Goal: Book appointment/travel/reservation

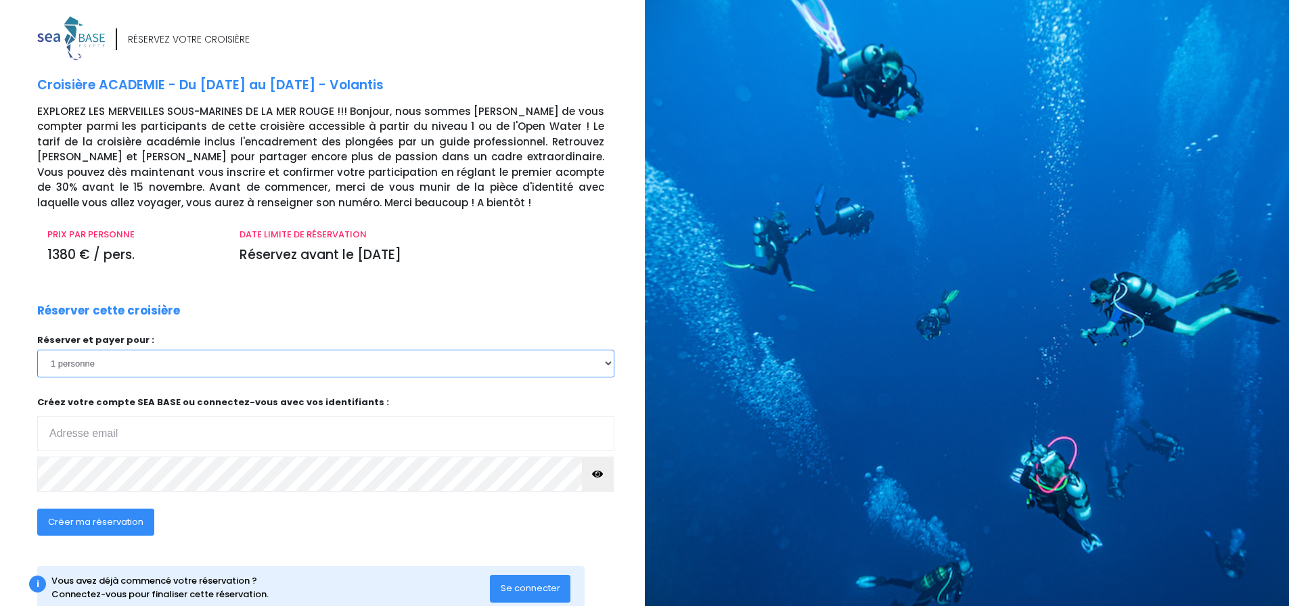
click at [179, 365] on select "1 personne 2 personnes 3 personnes 4 personnes 5 personnes 6 personnes 7 person…" at bounding box center [325, 363] width 577 height 27
click at [37, 350] on select "1 personne 2 personnes 3 personnes 4 personnes 5 personnes 6 personnes 7 person…" at bounding box center [325, 363] width 577 height 27
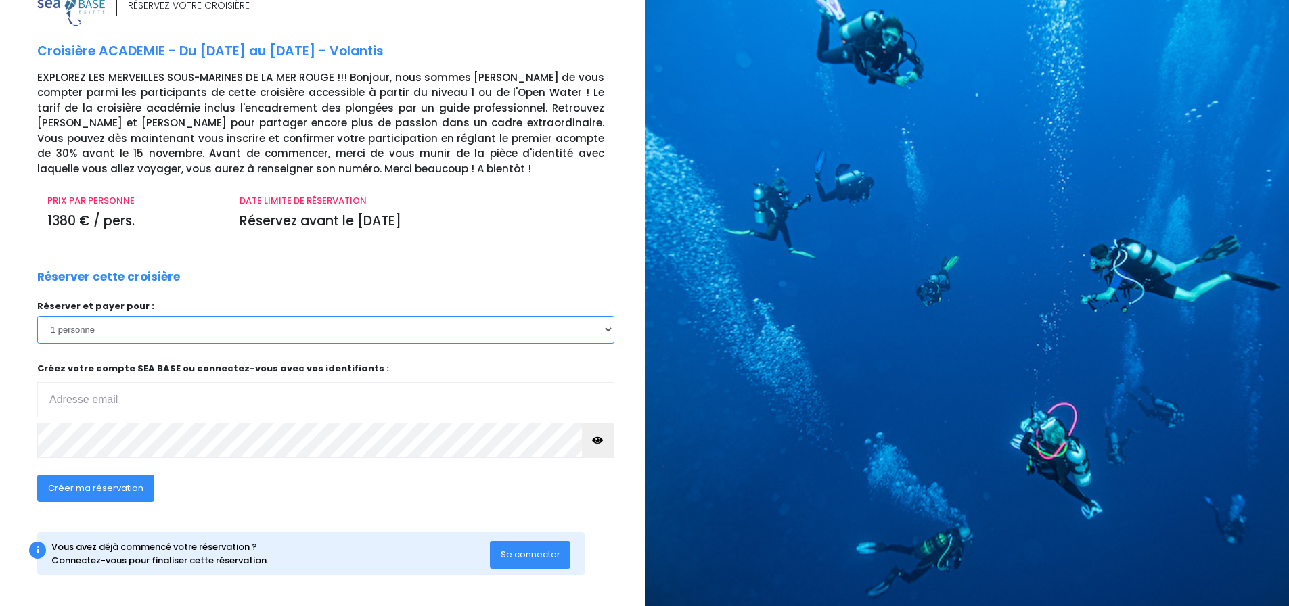
scroll to position [37, 0]
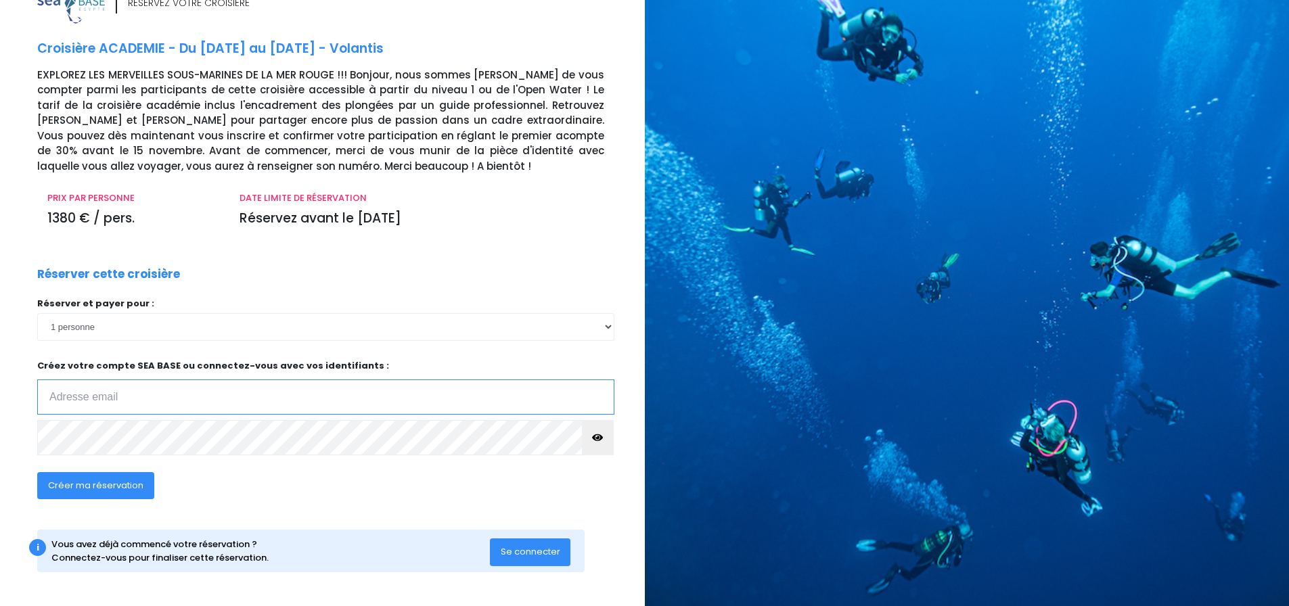
click at [277, 387] on input "email" at bounding box center [325, 397] width 577 height 35
click at [158, 409] on input "email" at bounding box center [325, 397] width 577 height 35
type input "adrienfacchetti13@gmail.com"
click at [595, 438] on icon "button" at bounding box center [597, 438] width 11 height 0
click at [119, 485] on span "Créer ma réservation" at bounding box center [95, 485] width 95 height 13
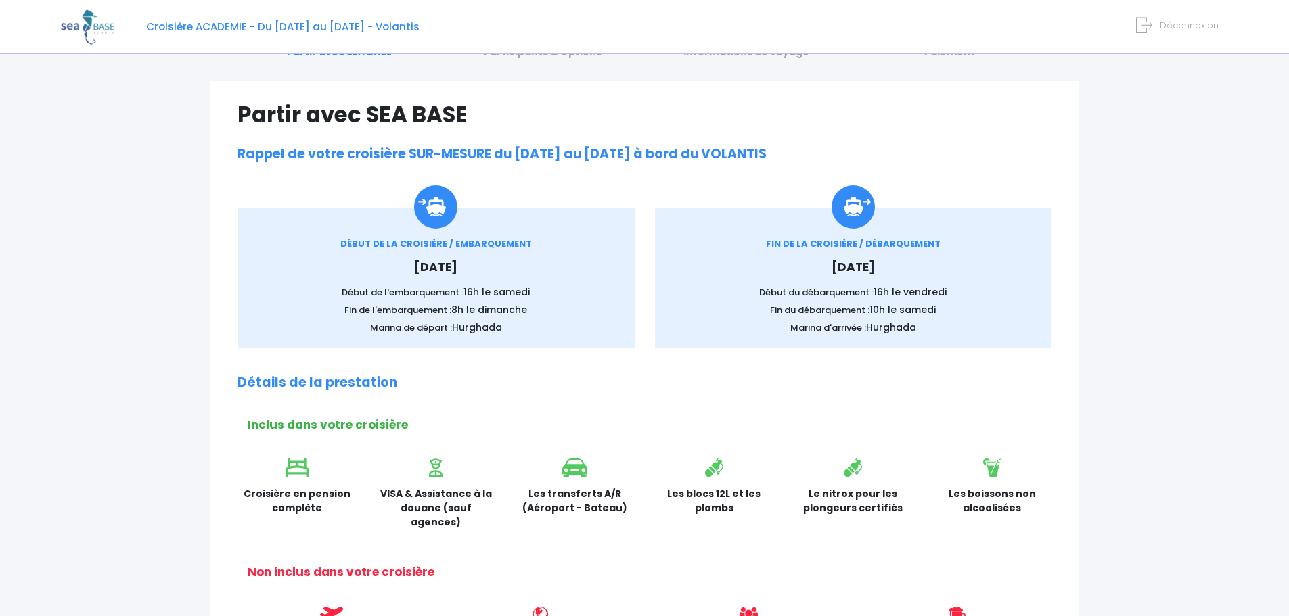
scroll to position [68, 0]
drag, startPoint x: 380, startPoint y: 277, endPoint x: 457, endPoint y: 278, distance: 77.1
click at [457, 278] on div "DÉBUT DE LA CROISIÈRE / EMBARQUEMENT Samedi 29 août 2026 Début de l'embarquemen…" at bounding box center [436, 286] width 357 height 97
click at [435, 298] on p "Début de l'embarquement : 16h le samedi" at bounding box center [436, 293] width 357 height 14
drag, startPoint x: 463, startPoint y: 294, endPoint x: 549, endPoint y: 292, distance: 85.3
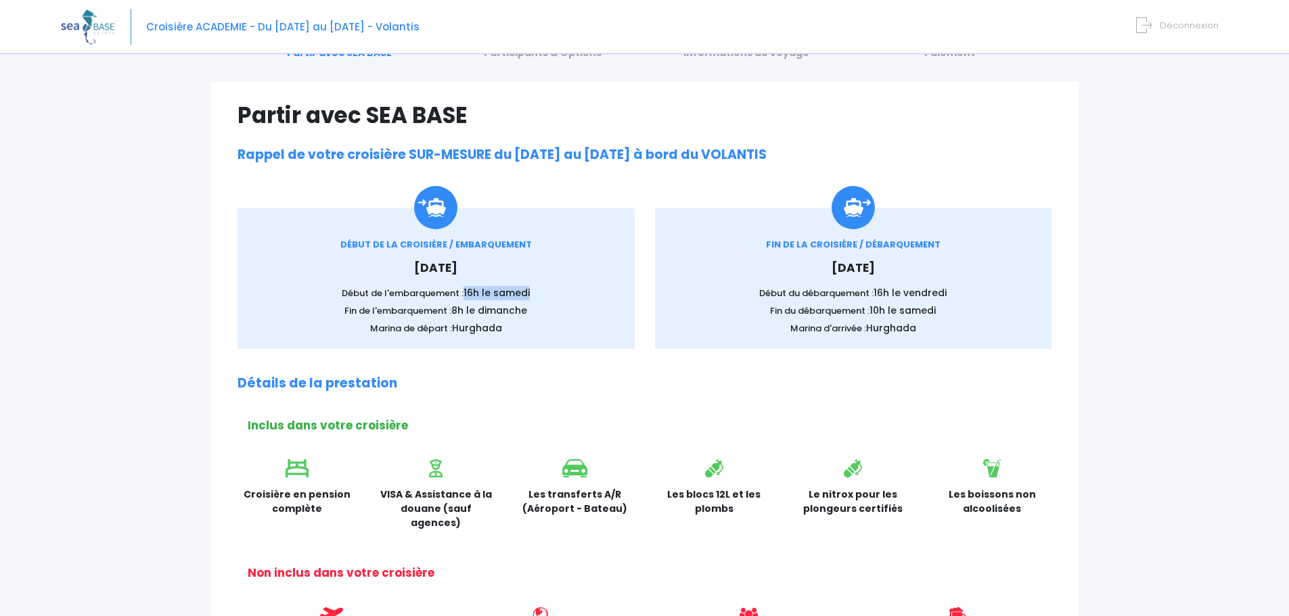
click at [547, 293] on p "Début de l'embarquement : 16h le samedi" at bounding box center [436, 293] width 357 height 14
drag, startPoint x: 419, startPoint y: 317, endPoint x: 516, endPoint y: 332, distance: 98.0
click at [539, 325] on div "DÉBUT DE LA CROISIÈRE / EMBARQUEMENT Samedi 29 août 2026 Début de l'embarquemen…" at bounding box center [436, 286] width 357 height 97
click at [510, 334] on p "Marina de départ : Hurghada" at bounding box center [436, 328] width 357 height 14
drag, startPoint x: 408, startPoint y: 331, endPoint x: 400, endPoint y: 331, distance: 7.4
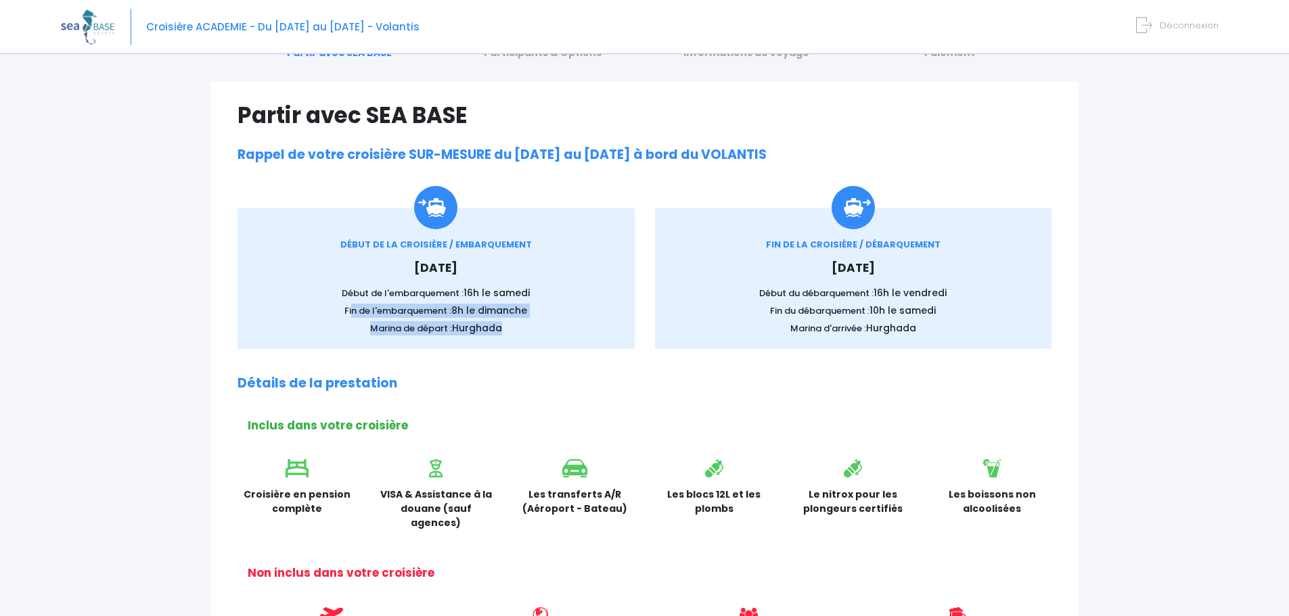
click at [407, 331] on p "Marina de départ : Hurghada" at bounding box center [436, 328] width 357 height 14
click at [362, 330] on p "Marina de départ : Hurghada" at bounding box center [436, 328] width 357 height 14
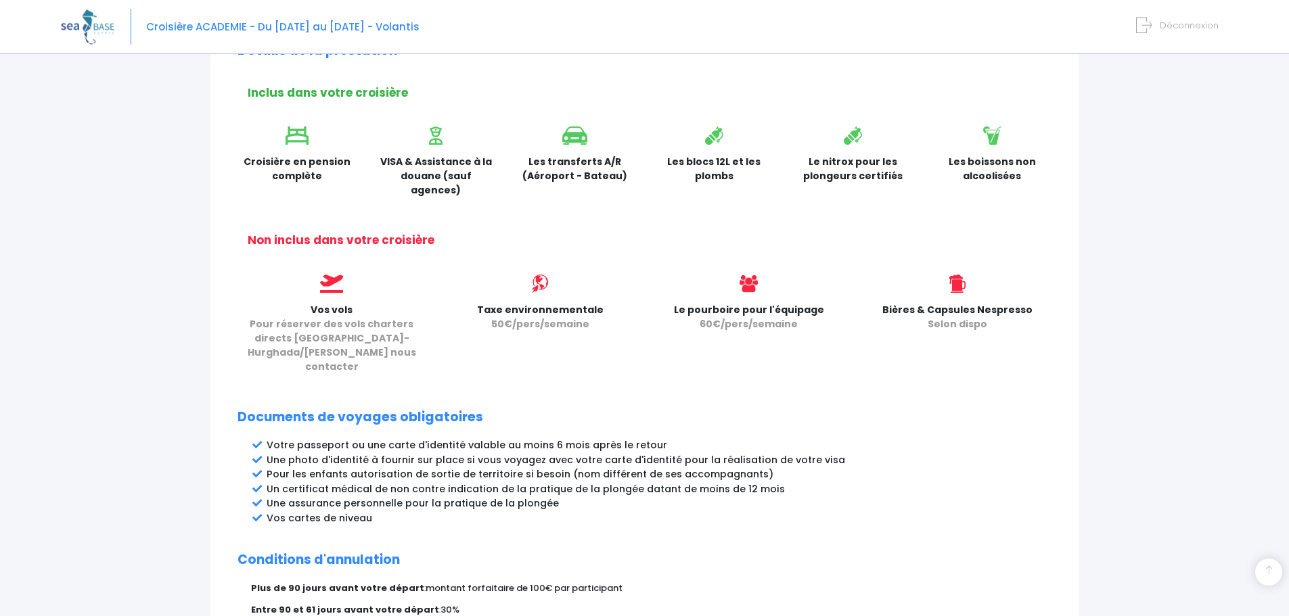
scroll to position [406, 0]
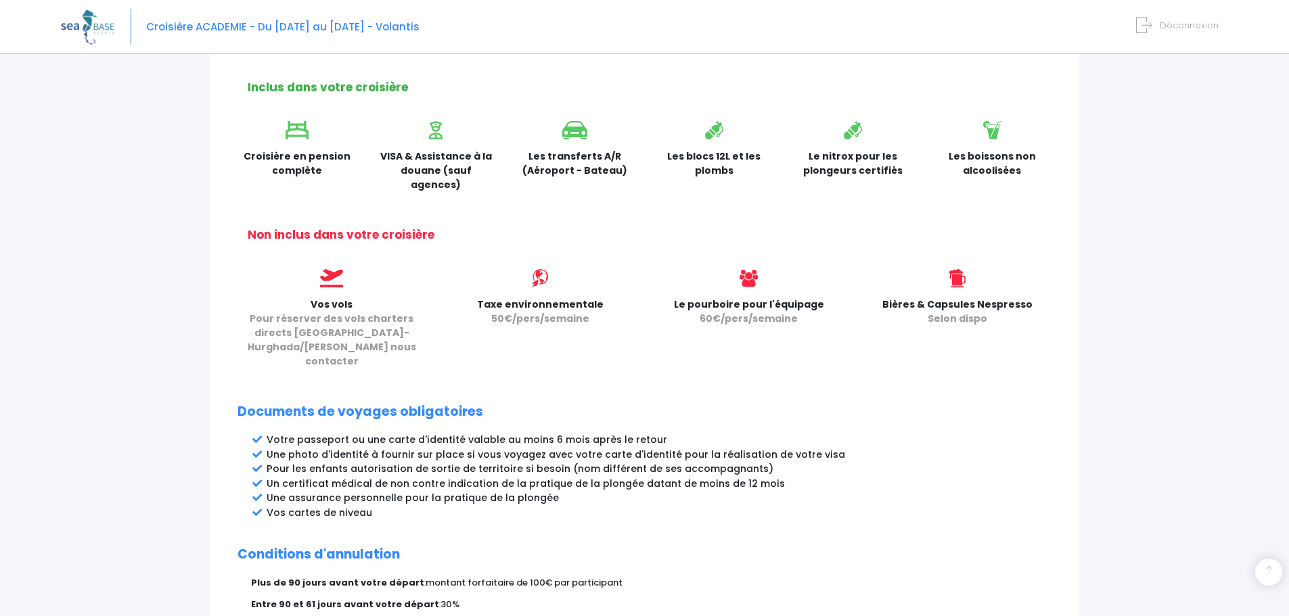
drag, startPoint x: 355, startPoint y: 296, endPoint x: 612, endPoint y: 295, distance: 256.4
click at [612, 295] on div "Vos vols Pour réserver des vols charters directs Paris-Hurghada/Marsa Alam nous…" at bounding box center [644, 323] width 834 height 108
click at [574, 315] on div "Taxe environnementale 50€/pers/semaine" at bounding box center [540, 323] width 208 height 108
drag, startPoint x: 890, startPoint y: 290, endPoint x: 992, endPoint y: 309, distance: 104.6
click at [1022, 306] on p "Bières & Capsules Nespresso Selon dispo" at bounding box center [957, 312] width 188 height 28
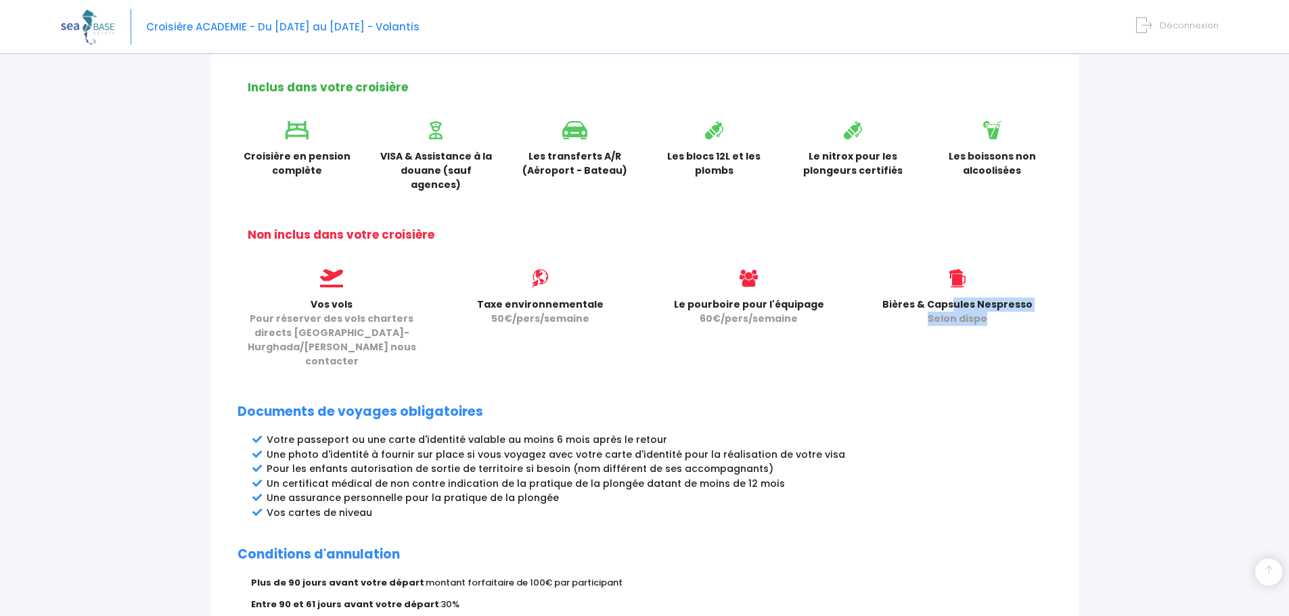
click at [989, 309] on p "Bières & Capsules Nespresso Selon dispo" at bounding box center [957, 312] width 188 height 28
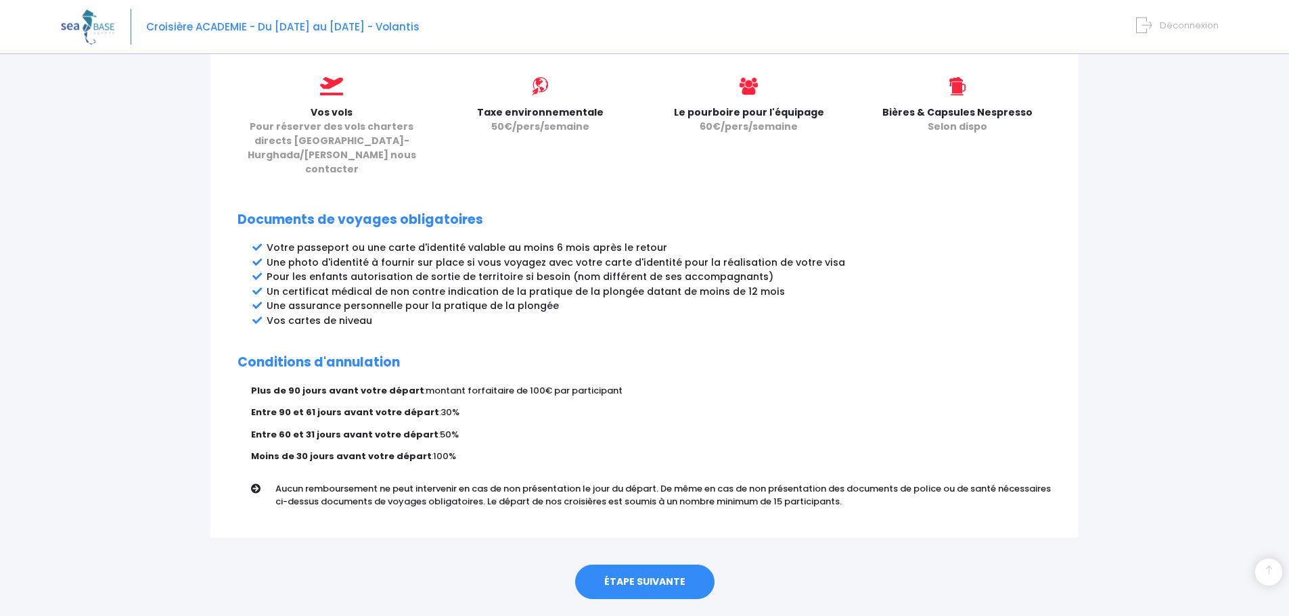
scroll to position [607, 0]
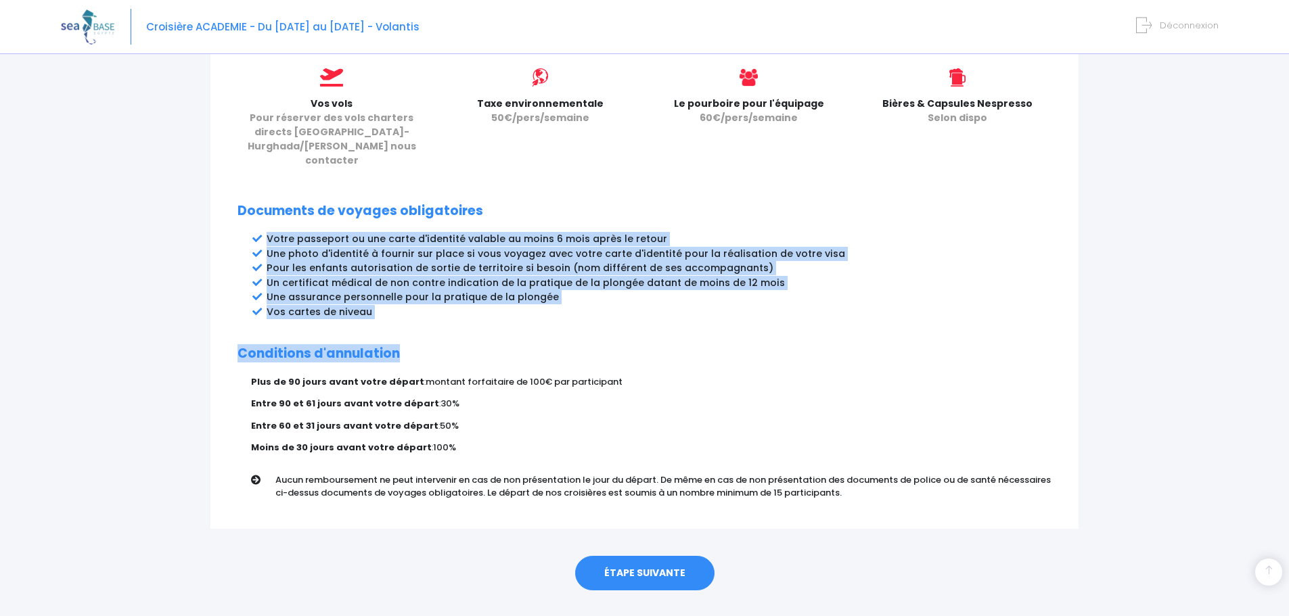
drag, startPoint x: 265, startPoint y: 212, endPoint x: 410, endPoint y: 288, distance: 163.7
click at [411, 293] on div "Partir avec SEA BASE Rappel de votre croisière SUR-MESURE du 29/08/2026 au 05/0…" at bounding box center [644, 36] width 868 height 986
click at [446, 247] on li "Une photo d'identité à fournir sur place si vous voyagez avec votre carte d'ide…" at bounding box center [659, 254] width 785 height 14
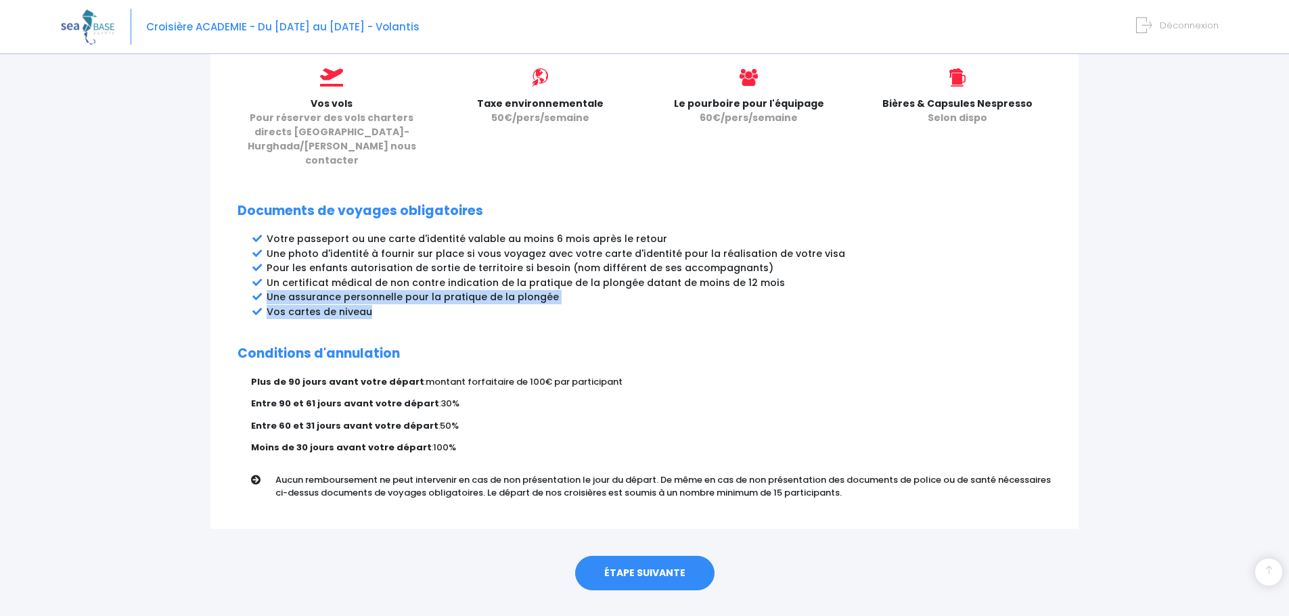
drag, startPoint x: 266, startPoint y: 268, endPoint x: 367, endPoint y: 287, distance: 103.2
click at [367, 287] on ul "Votre passeport ou une carte d'identité valable au moins 6 mois après le retour…" at bounding box center [659, 275] width 785 height 87
click at [376, 305] on li "Vos cartes de niveau" at bounding box center [659, 312] width 785 height 14
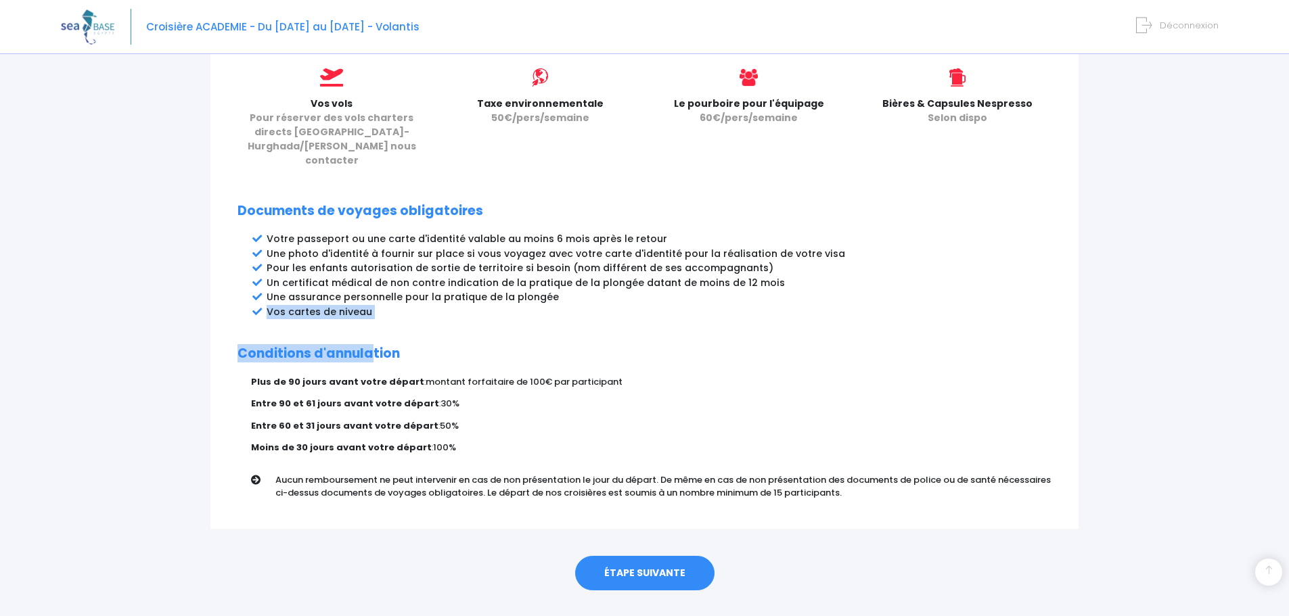
drag, startPoint x: 265, startPoint y: 285, endPoint x: 374, endPoint y: 287, distance: 108.9
click at [374, 292] on div "Partir avec SEA BASE Rappel de votre croisière SUR-MESURE du 29/08/2026 au 05/0…" at bounding box center [644, 36] width 868 height 986
click at [374, 305] on li "Vos cartes de niveau" at bounding box center [659, 312] width 785 height 14
click at [690, 556] on link "ÉTAPE SUIVANTE" at bounding box center [644, 573] width 139 height 35
drag, startPoint x: 510, startPoint y: 103, endPoint x: 561, endPoint y: 104, distance: 50.8
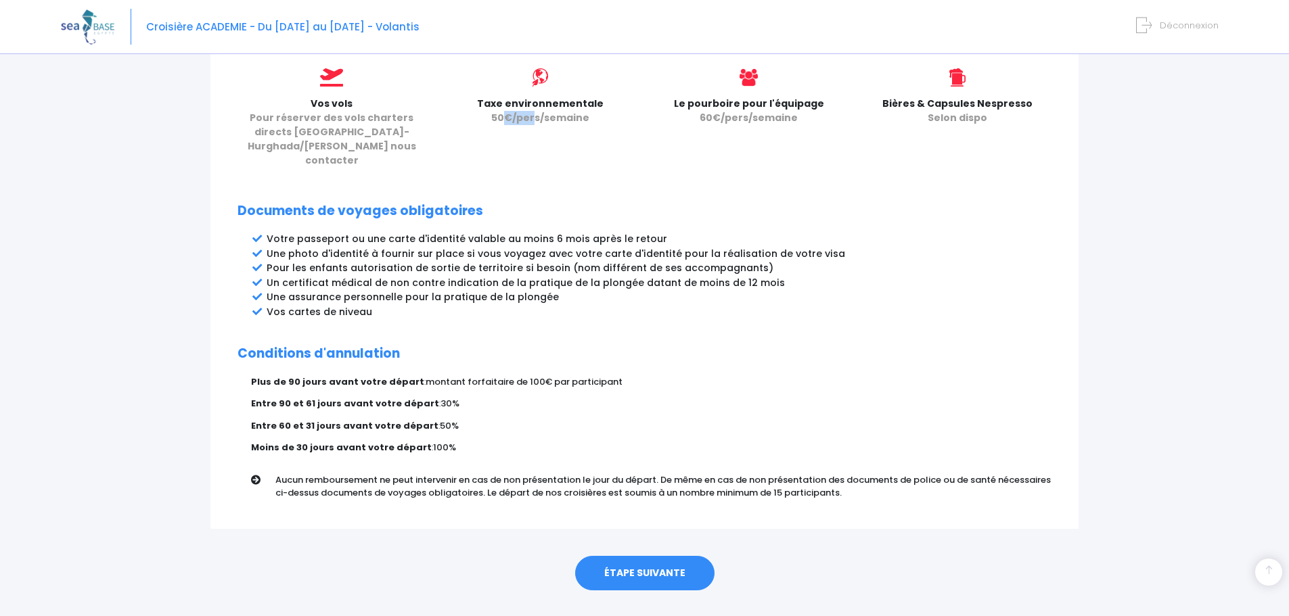
click at [535, 111] on span "50€/pers/semaine" at bounding box center [540, 118] width 98 height 14
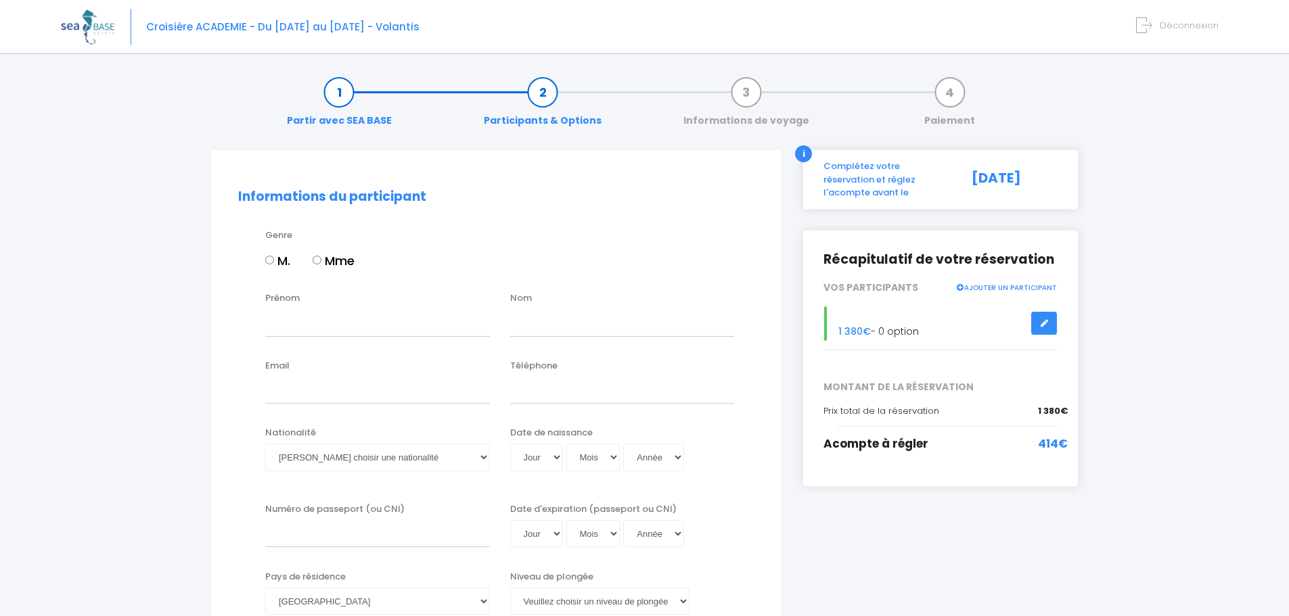
click at [271, 260] on input "M." at bounding box center [269, 260] width 9 height 9
radio input "true"
click at [311, 334] on input "Prénom" at bounding box center [377, 322] width 225 height 27
type input "adrien"
type input "facchetti"
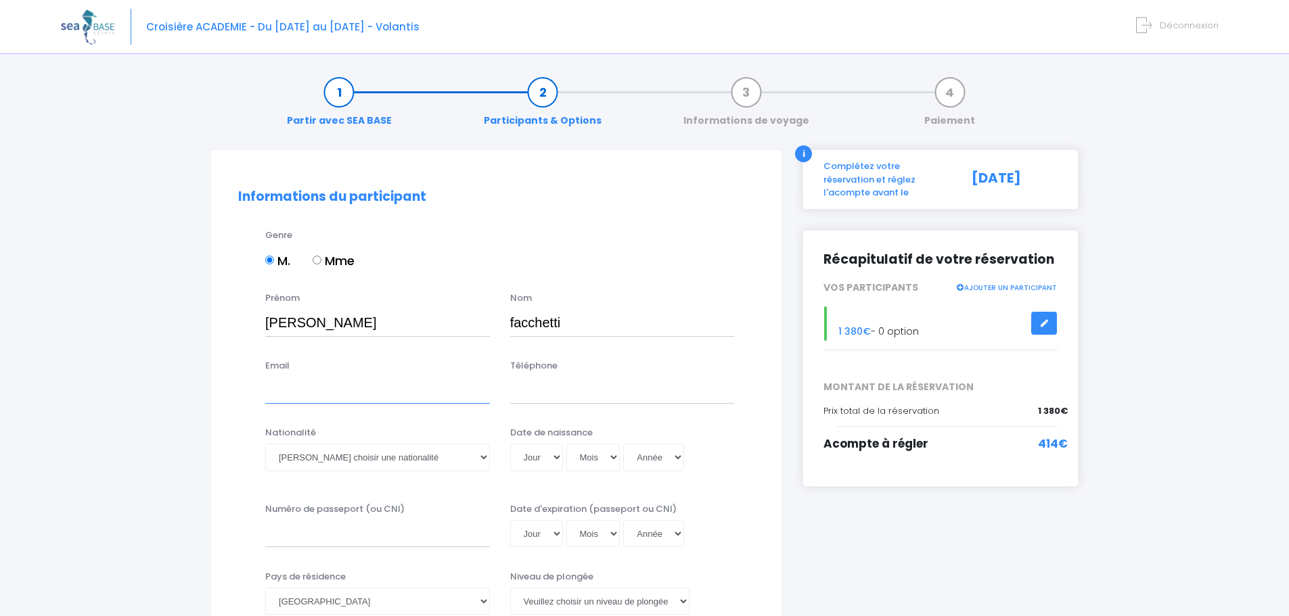
click at [288, 390] on input "Email" at bounding box center [377, 390] width 225 height 27
type input "adrienfacchetti13@gmail.com"
type input "0783074866"
click at [610, 393] on input "0783074866" at bounding box center [622, 390] width 225 height 27
click at [378, 460] on select "Veuillez choisir une nationalité Afghane Albanaise Algerienne Allemande America…" at bounding box center [377, 457] width 225 height 27
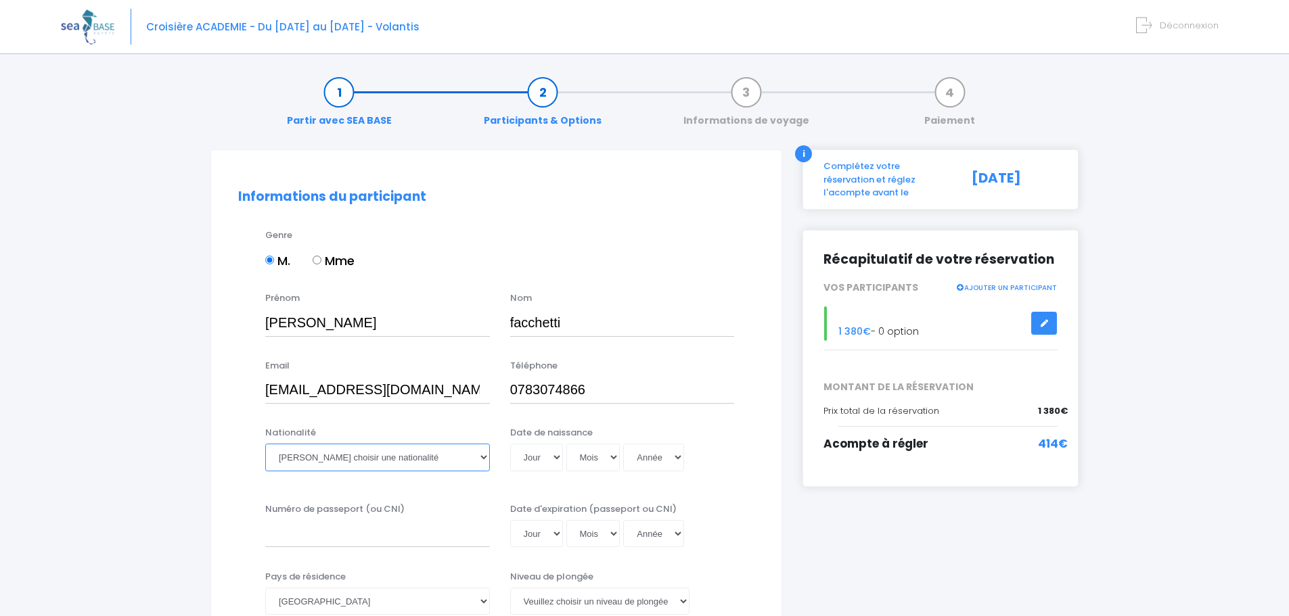
select select "Française"
click at [265, 444] on select "Veuillez choisir une nationalité Afghane Albanaise Algerienne Allemande America…" at bounding box center [377, 457] width 225 height 27
click at [551, 459] on select "Jour 01 02 03 04 05 06 07 08 09 10 11 12 13 14 15 16 17 18 19 20 21 22 23 24 25…" at bounding box center [536, 457] width 53 height 27
select select "16"
click at [510, 444] on select "Jour 01 02 03 04 05 06 07 08 09 10 11 12 13 14 15 16 17 18 19 20 21 22 23 24 25…" at bounding box center [536, 457] width 53 height 27
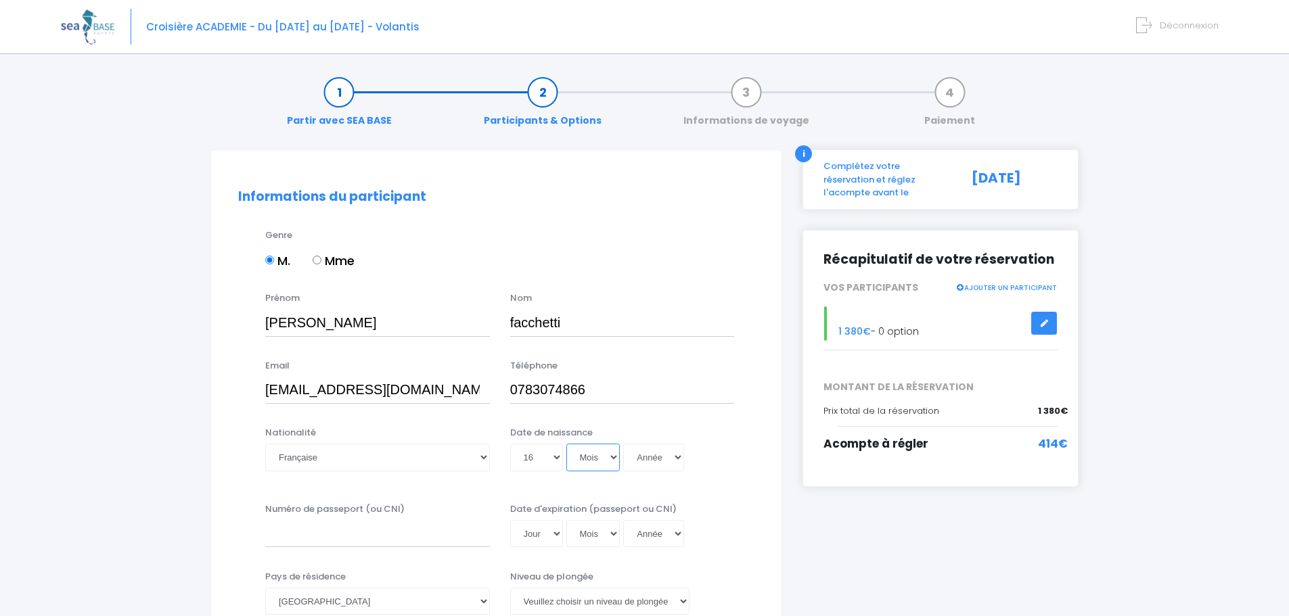
click at [603, 455] on select "Mois 01 02 03 04 05 06 07 08 09 10 11 12" at bounding box center [593, 457] width 54 height 27
select select "10"
click at [566, 444] on select "Mois 01 02 03 04 05 06 07 08 09 10 11 12" at bounding box center [593, 457] width 54 height 27
click at [649, 455] on select "Année 2045 2044 2043 2042 2041 2040 2039 2038 2037 2036 2035 2034 2033 2032 203…" at bounding box center [653, 457] width 61 height 27
select select "2001"
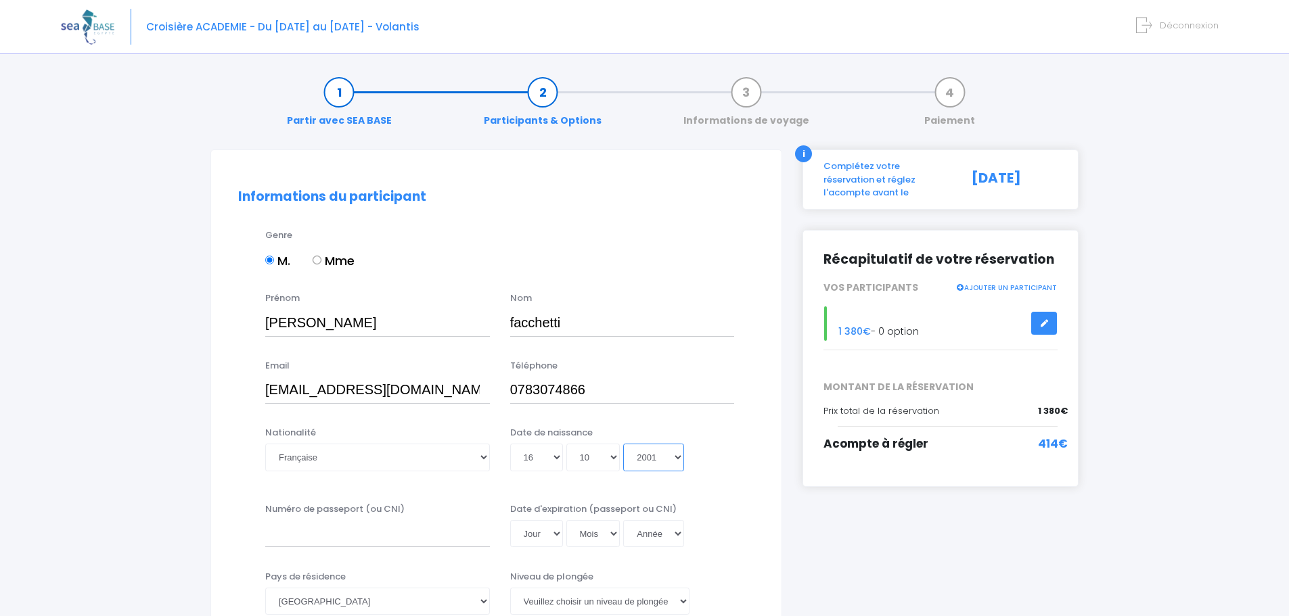
click at [623, 444] on select "Année 2045 2044 2043 2042 2041 2040 2039 2038 2037 2036 2035 2034 2033 2032 203…" at bounding box center [653, 457] width 61 height 27
type input "2001-10-16"
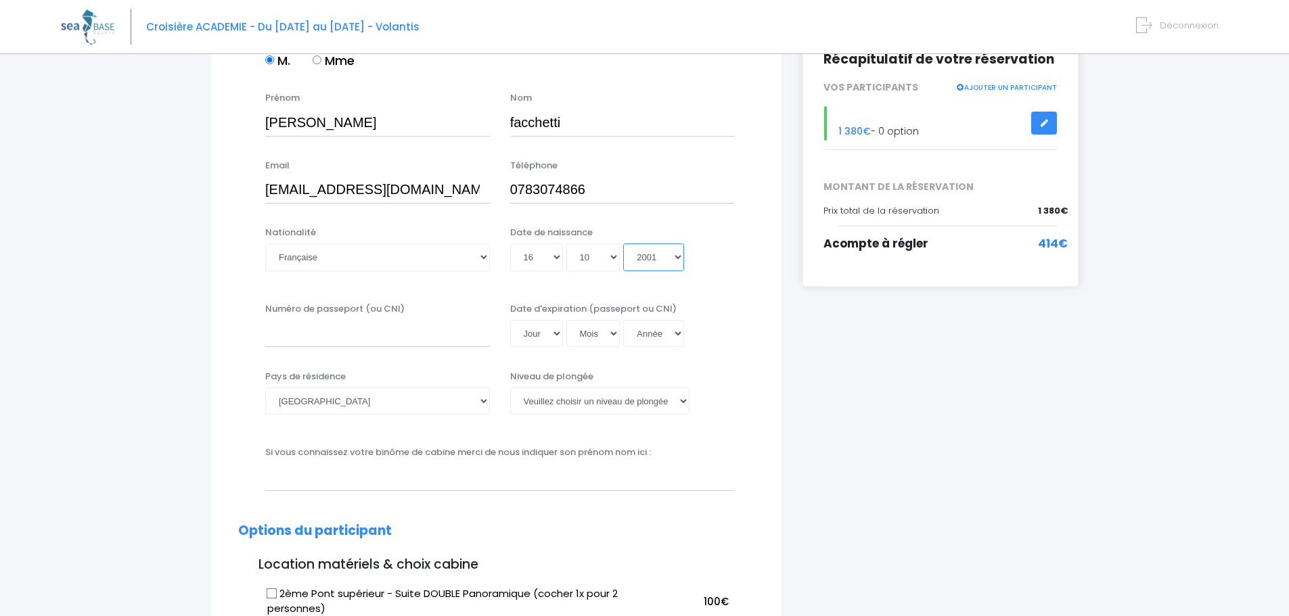
scroll to position [203, 0]
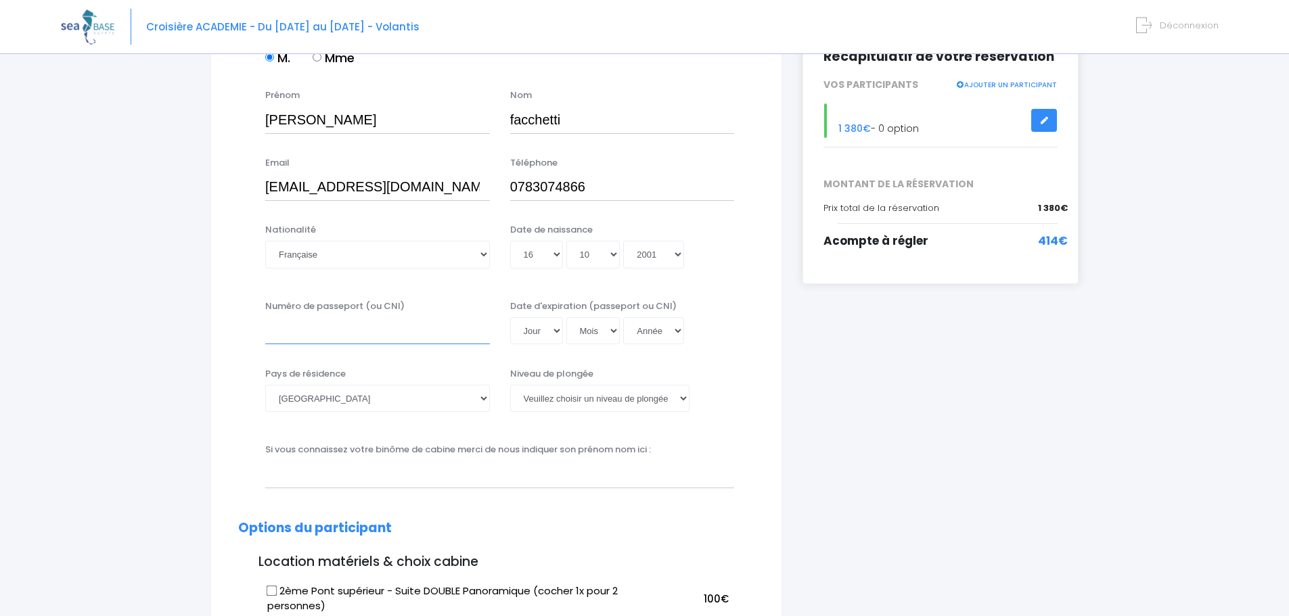
click at [407, 329] on input "Numéro de passeport (ou CNI)" at bounding box center [377, 330] width 225 height 27
click at [544, 333] on select "Jour 01 02 03 04 05 06 07 08 09 10 11 12 13 14 15 16 17 18 19 20 21 22 23 24 25…" at bounding box center [536, 330] width 53 height 27
drag, startPoint x: 509, startPoint y: 269, endPoint x: 482, endPoint y: 301, distance: 41.8
drag, startPoint x: 482, startPoint y: 301, endPoint x: 419, endPoint y: 326, distance: 67.7
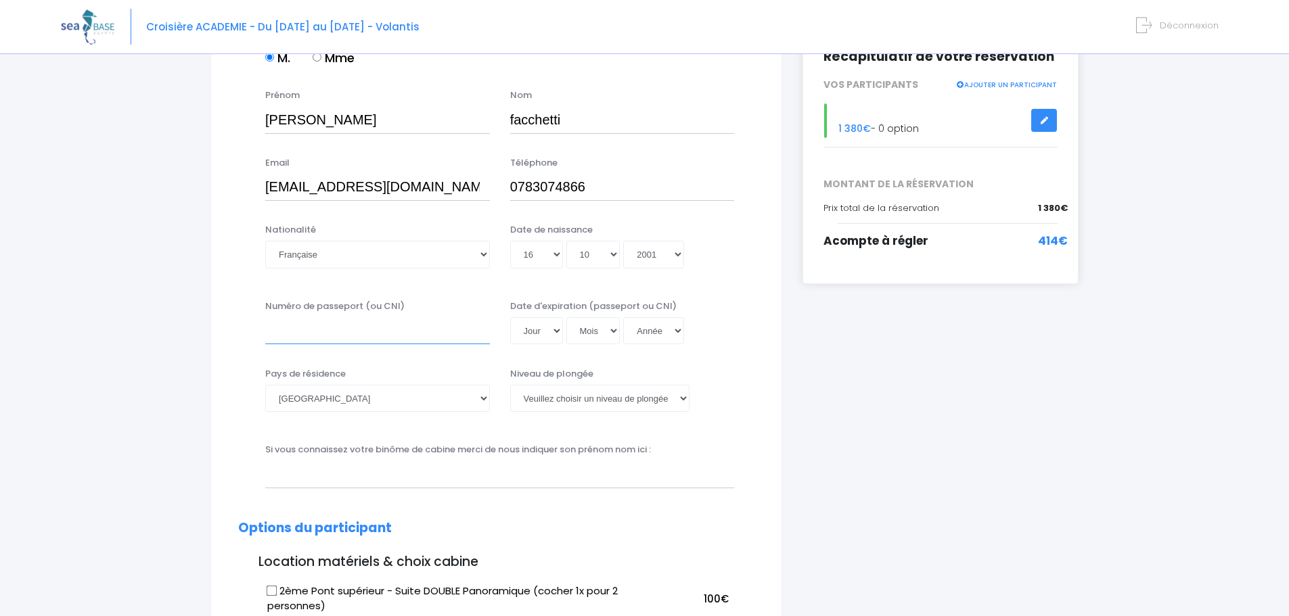
click at [419, 326] on input "Numéro de passeport (ou CNI)" at bounding box center [377, 330] width 225 height 27
type input "22AF16039"
click at [549, 330] on select "Jour 01 02 03 04 05 06 07 08 09 10 11 12 13 14 15 16 17 18 19 20 21 22 23 24 25…" at bounding box center [536, 330] width 53 height 27
click at [673, 275] on div "Date de naissance Jour 01 02 03 04 05 06 07 08 09 10 11 12 13 14 15 16 17 18 19…" at bounding box center [622, 249] width 245 height 53
click at [527, 329] on select "Jour 01 02 03 04 05 06 07 08 09 10 11 12 13 14 15 16 17 18 19 20 21 22 23 24 25…" at bounding box center [536, 330] width 53 height 27
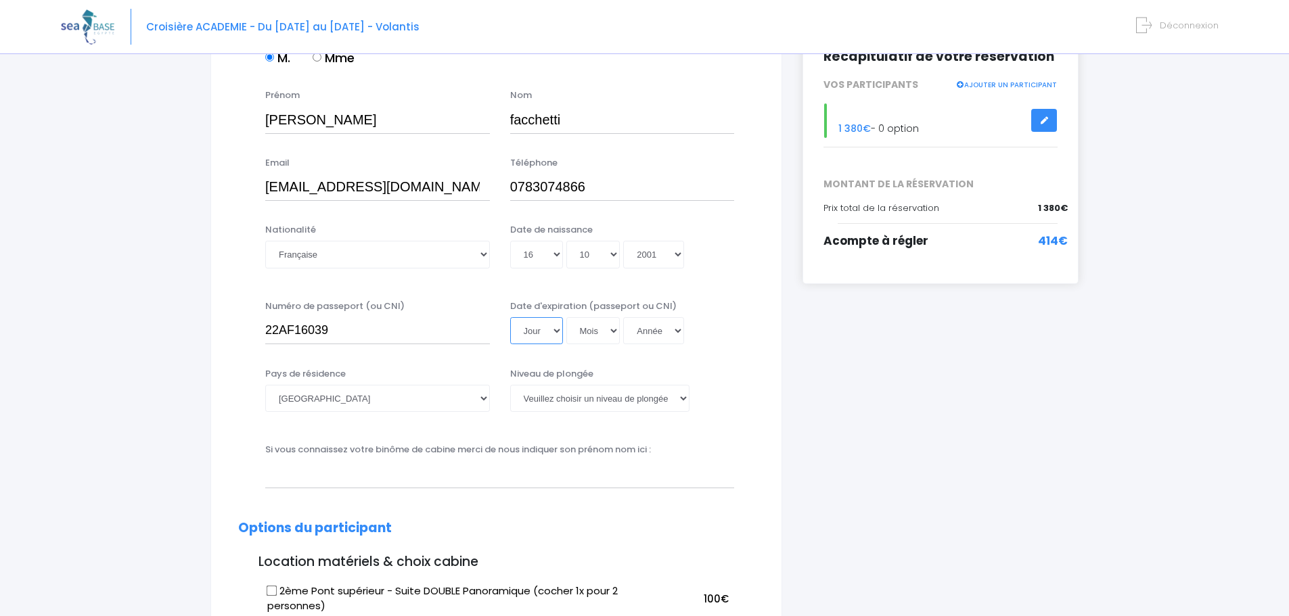
select select "01"
click at [510, 317] on select "Jour 01 02 03 04 05 06 07 08 09 10 11 12 13 14 15 16 17 18 19 20 21 22 23 24 25…" at bounding box center [536, 330] width 53 height 27
click at [604, 332] on select "Mois 01 02 03 04 05 06 07 08 09 10 11 12" at bounding box center [593, 330] width 54 height 27
select select "02"
click at [566, 317] on select "Mois 01 02 03 04 05 06 07 08 09 10 11 12" at bounding box center [593, 330] width 54 height 27
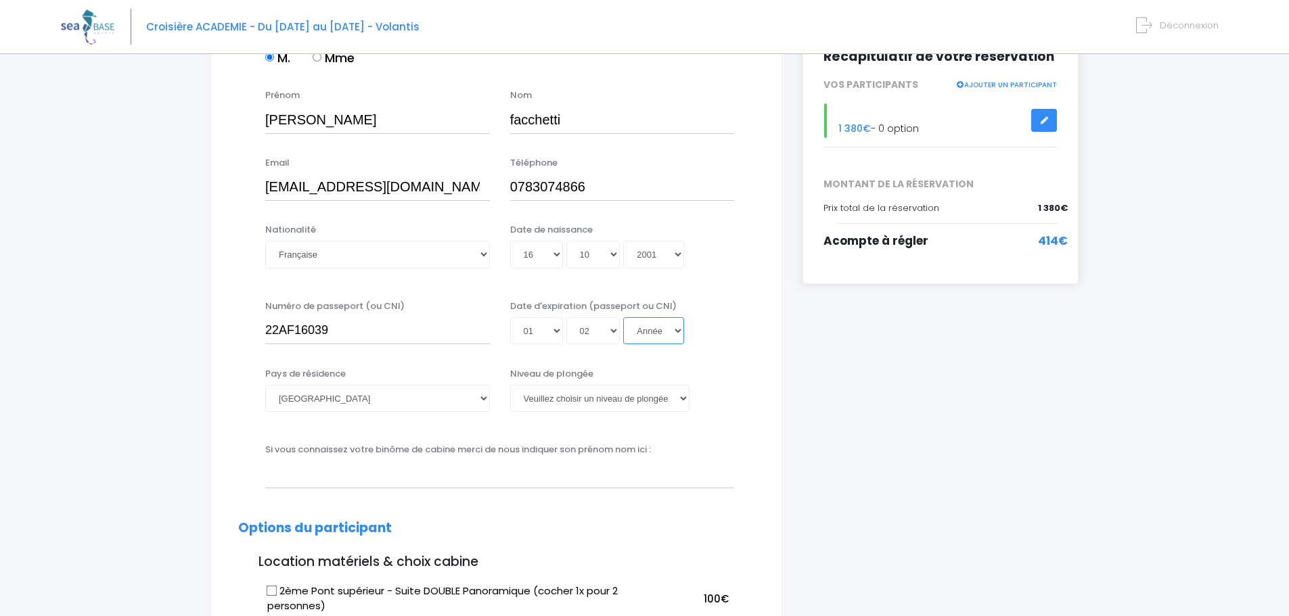
click at [651, 325] on select "Année 2045 2044 2043 2042 2041 2040 2039 2038 2037 2036 2035 2034 2033 2032 203…" at bounding box center [653, 330] width 61 height 27
select select "2032"
click at [623, 317] on select "Année 2045 2044 2043 2042 2041 2040 2039 2038 2037 2036 2035 2034 2033 2032 203…" at bounding box center [653, 330] width 61 height 27
type input "2032-02-01"
click at [558, 396] on select "Veuillez choisir un niveau de plongée Non plongeur Junior OW diver Adventure OW…" at bounding box center [599, 398] width 179 height 27
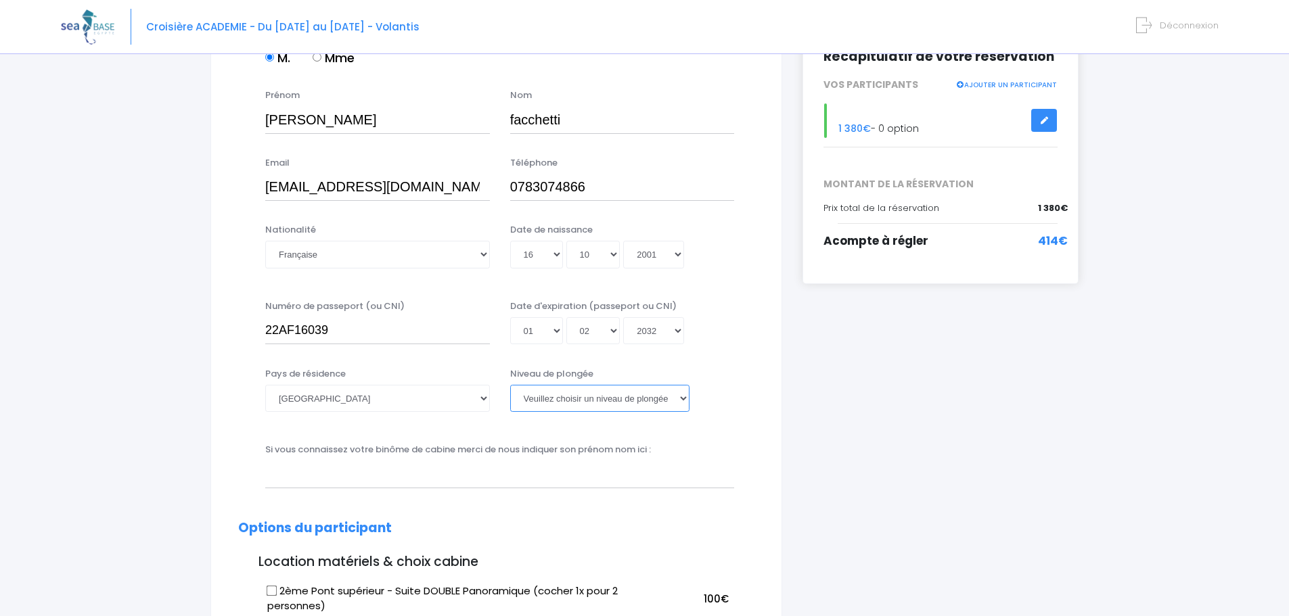
select select "N3"
click at [510, 385] on select "Veuillez choisir un niveau de plongée Non plongeur Junior OW diver Adventure OW…" at bounding box center [599, 398] width 179 height 27
click at [597, 393] on select "Veuillez choisir un niveau de plongée Non plongeur Junior OW diver Adventure OW…" at bounding box center [599, 398] width 179 height 27
click at [510, 385] on select "Veuillez choisir un niveau de plongée Non plongeur Junior OW diver Adventure OW…" at bounding box center [599, 398] width 179 height 27
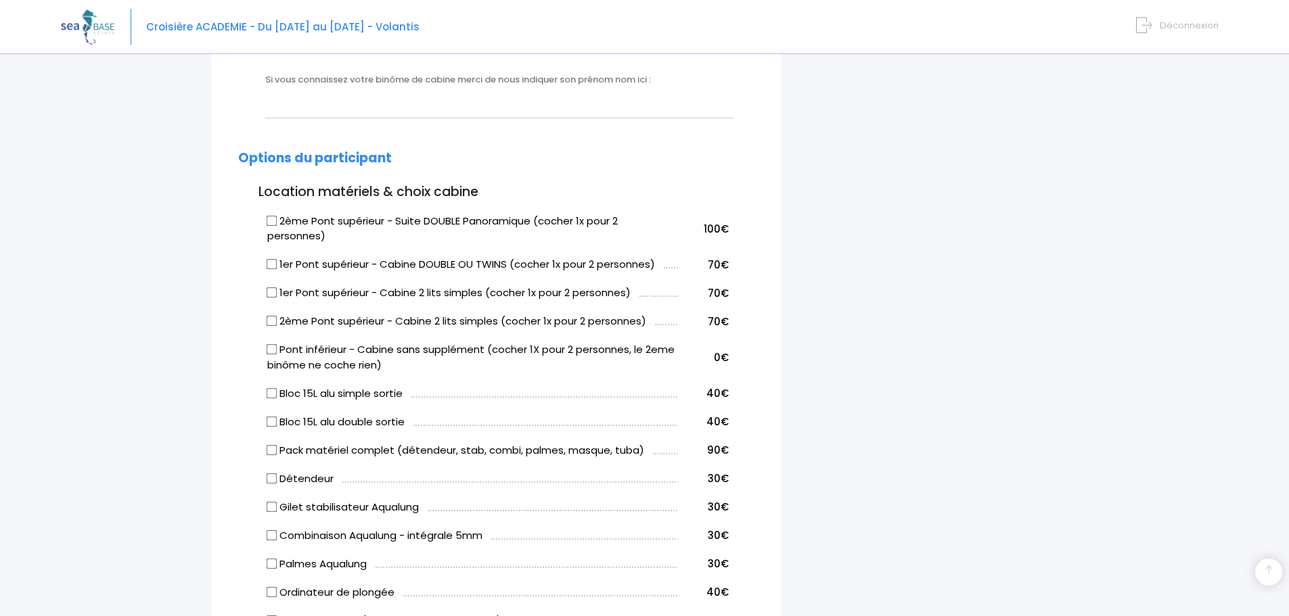
scroll to position [609, 0]
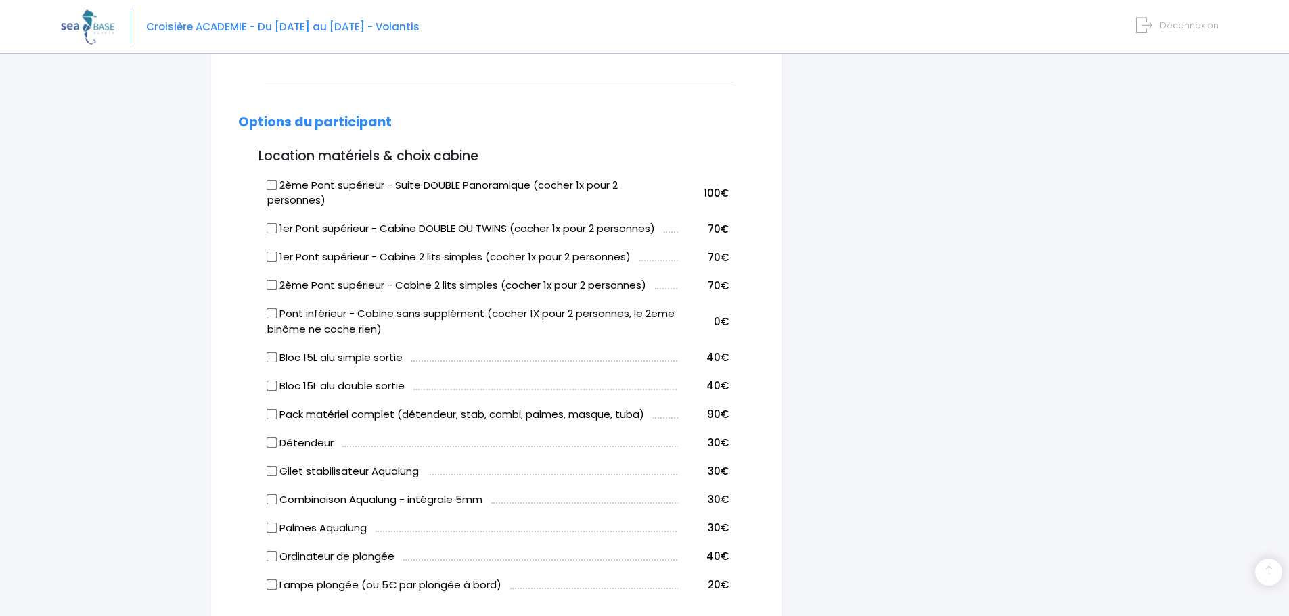
click at [273, 184] on input "2ème Pont supérieur - Suite DOUBLE Panoramique (cocher 1x pour 2 personnes)" at bounding box center [272, 184] width 11 height 11
checkbox input "true"
drag, startPoint x: 541, startPoint y: 187, endPoint x: 600, endPoint y: 188, distance: 59.5
click at [603, 188] on label "2ème Pont supérieur - Suite DOUBLE Panoramique (cocher 1x pour 2 personnes)" at bounding box center [472, 193] width 411 height 30
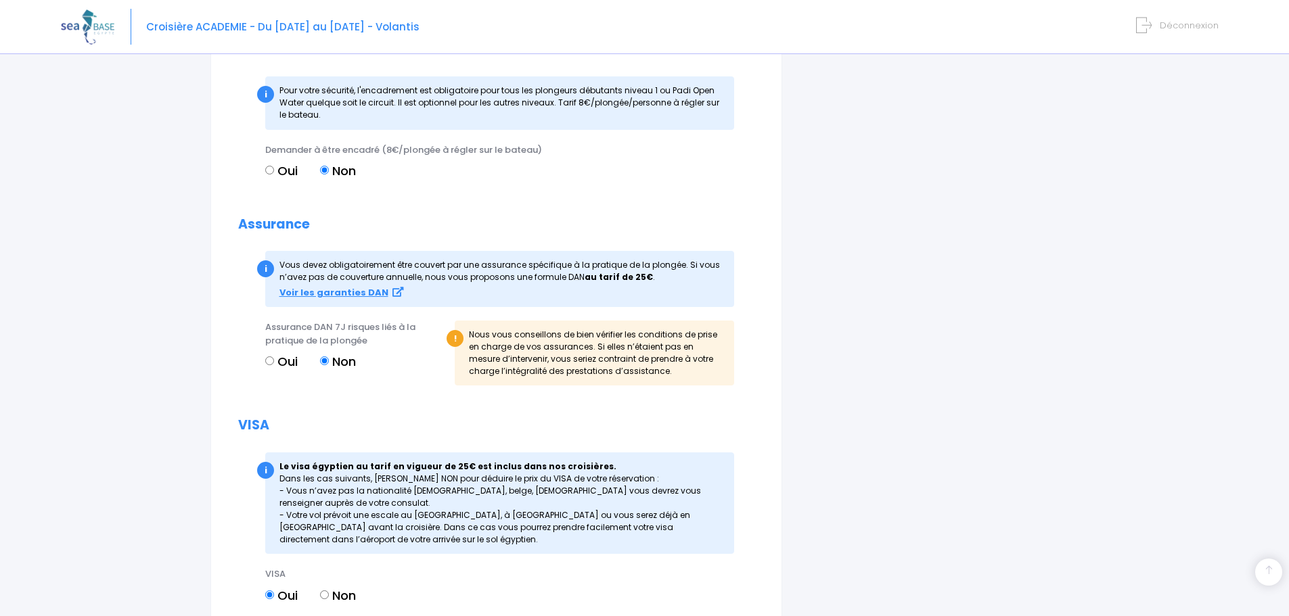
scroll to position [1218, 0]
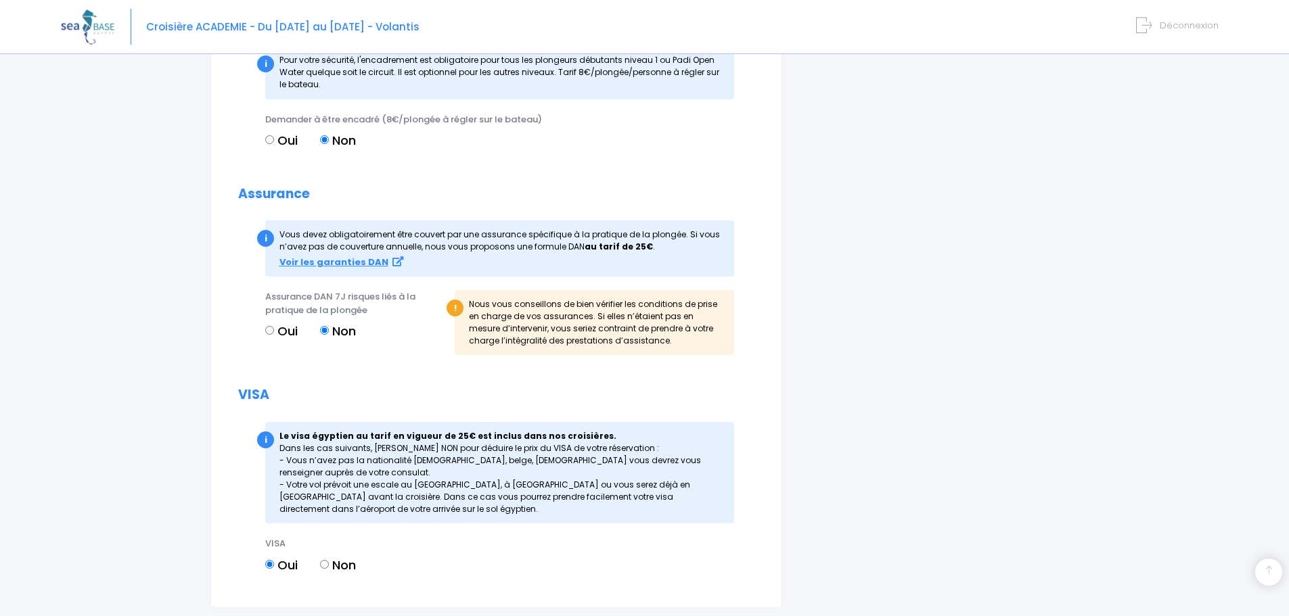
click at [330, 331] on label "Non" at bounding box center [338, 331] width 36 height 18
click at [329, 331] on input "Non" at bounding box center [324, 330] width 9 height 9
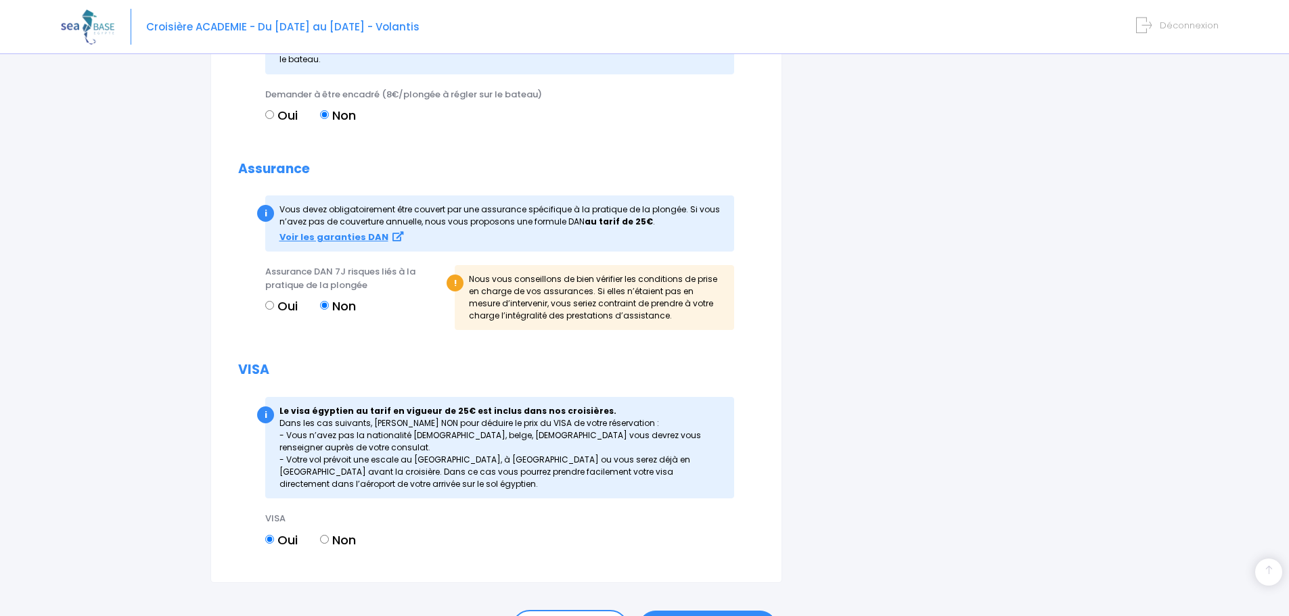
scroll to position [1327, 0]
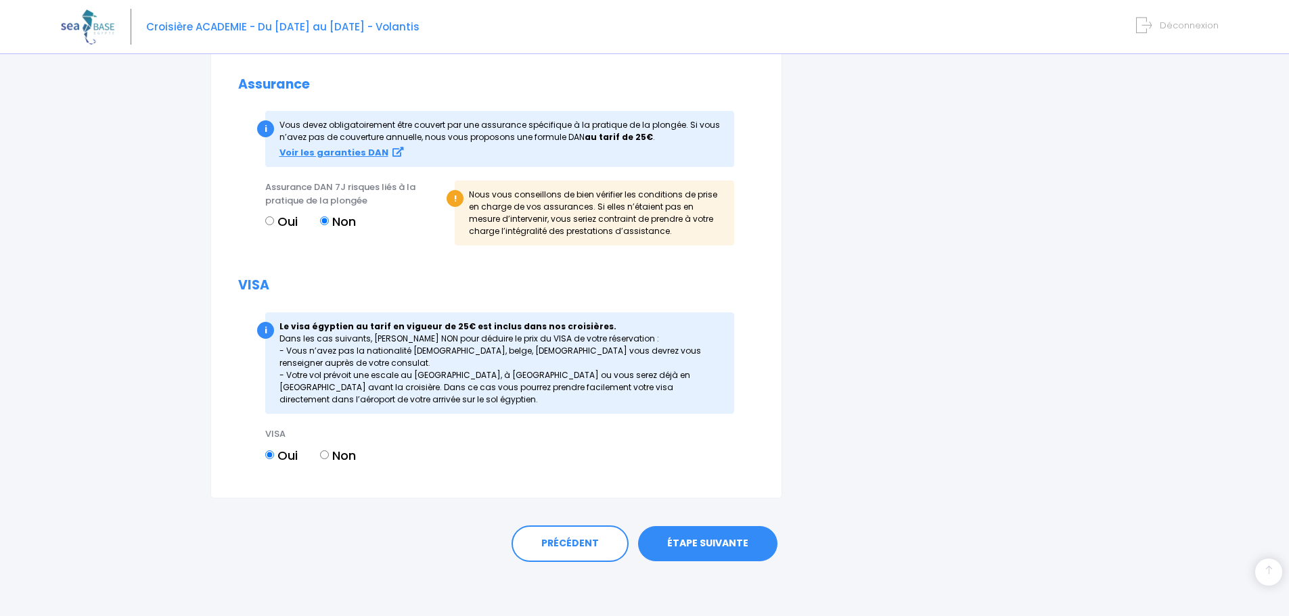
click at [728, 550] on link "ÉTAPE SUIVANTE" at bounding box center [707, 543] width 139 height 35
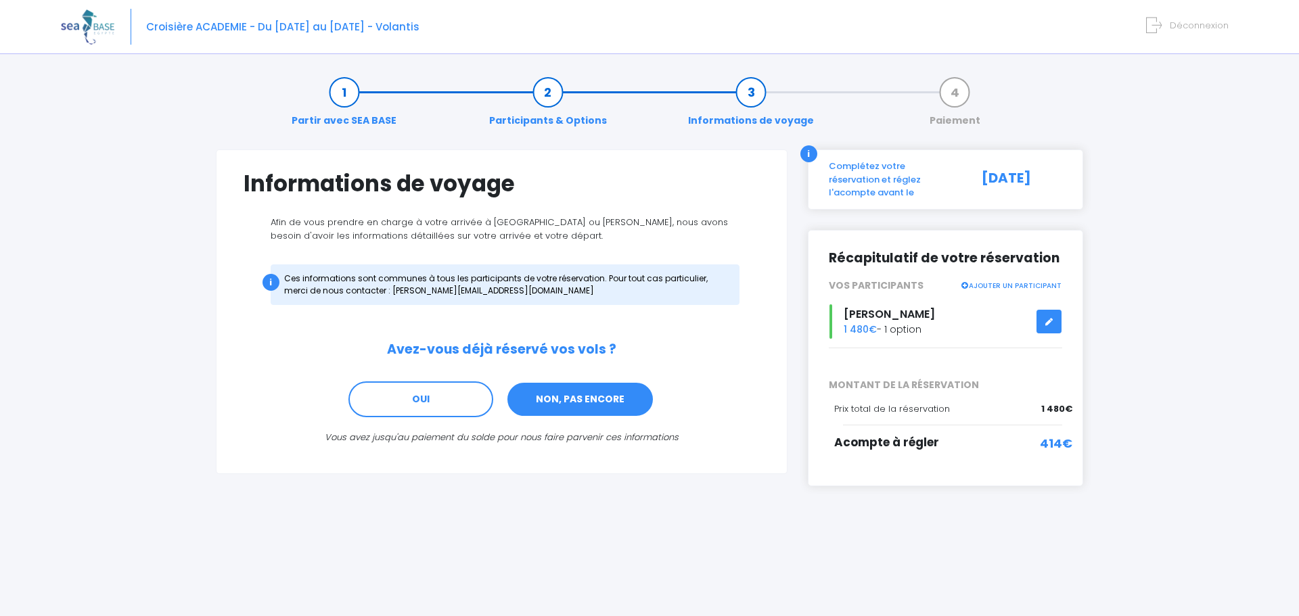
click at [556, 399] on link "NON, PAS ENCORE" at bounding box center [580, 400] width 148 height 37
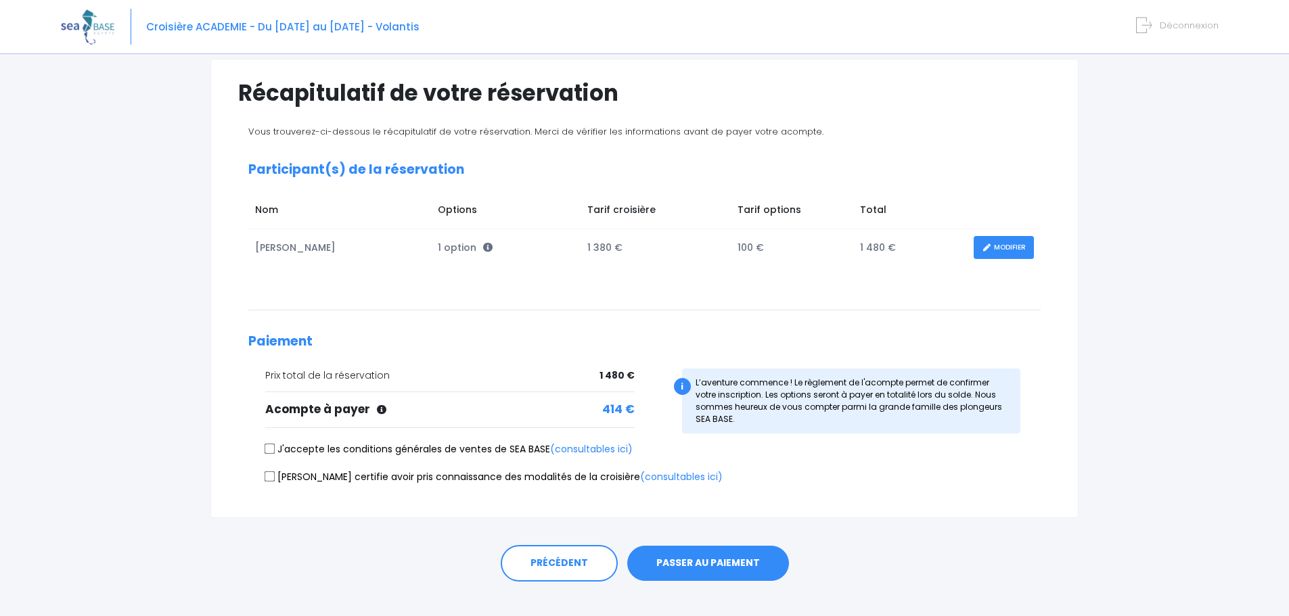
scroll to position [110, 0]
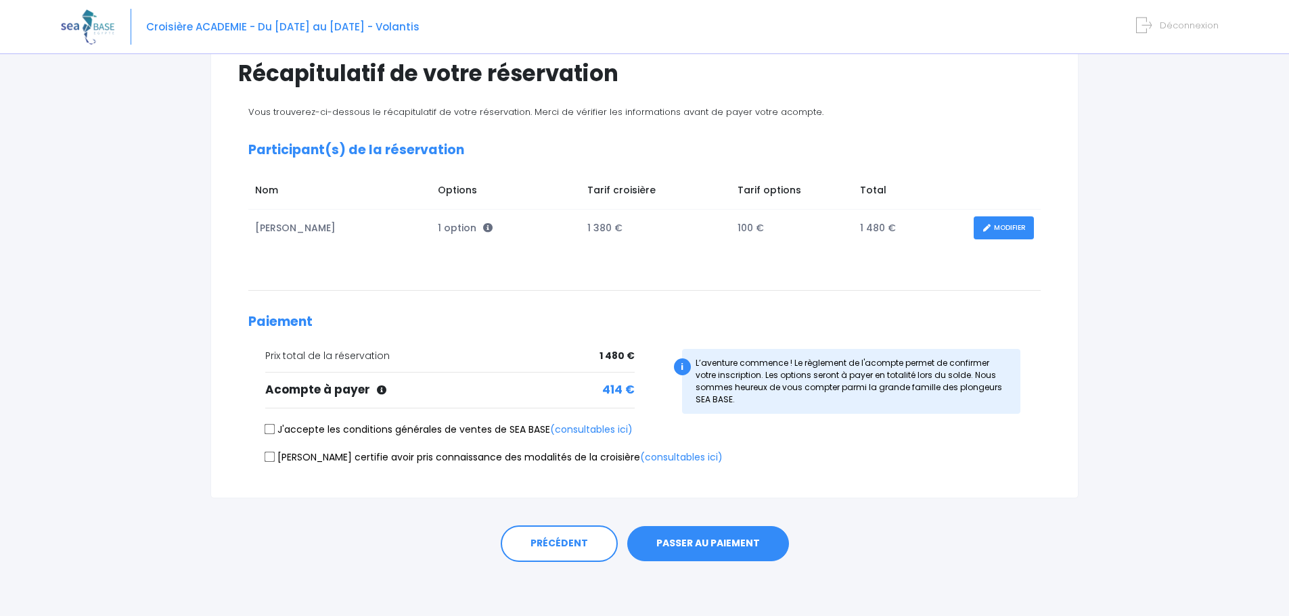
click at [274, 430] on input "J'accepte les conditions générales de ventes de SEA BASE (consultables ici)" at bounding box center [270, 429] width 11 height 11
checkbox input "true"
click at [269, 459] on input "[PERSON_NAME] certifie avoir pris connaissance des modalités de la croisière (c…" at bounding box center [270, 456] width 11 height 11
checkbox input "true"
click at [754, 548] on button "PASSER AU PAIEMENT" at bounding box center [708, 543] width 162 height 35
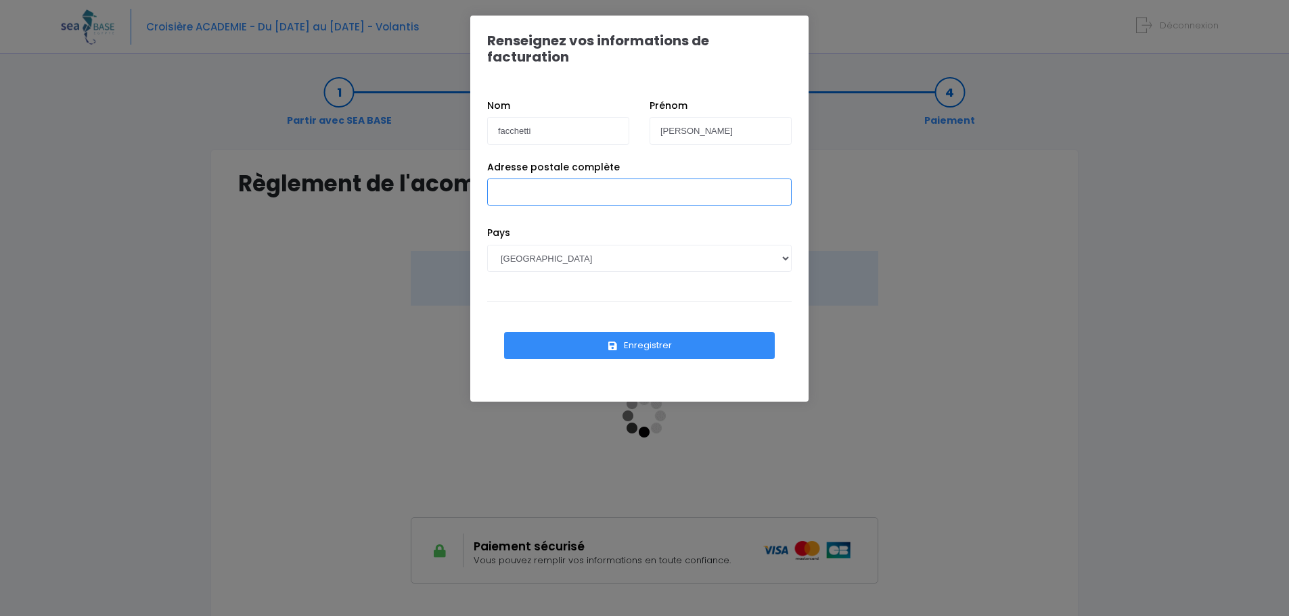
click at [550, 179] on input "Adresse postale complète" at bounding box center [639, 192] width 304 height 27
click at [591, 179] on input "948 Avenue des Anciens Combattants d' Indochine residence vignelongue batiment …" at bounding box center [639, 192] width 304 height 27
type input "[STREET_ADDRESS] Combattants fr d' Indochine residence vignelongue batiment H2"
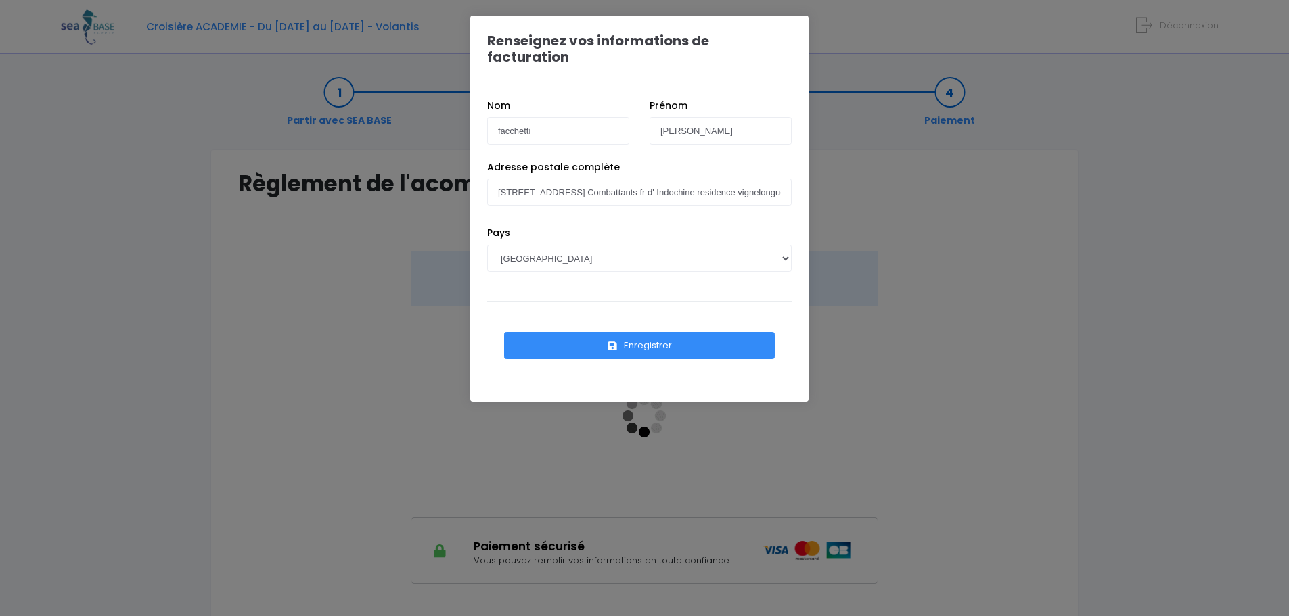
click at [624, 336] on button "Enregistrer" at bounding box center [639, 345] width 271 height 27
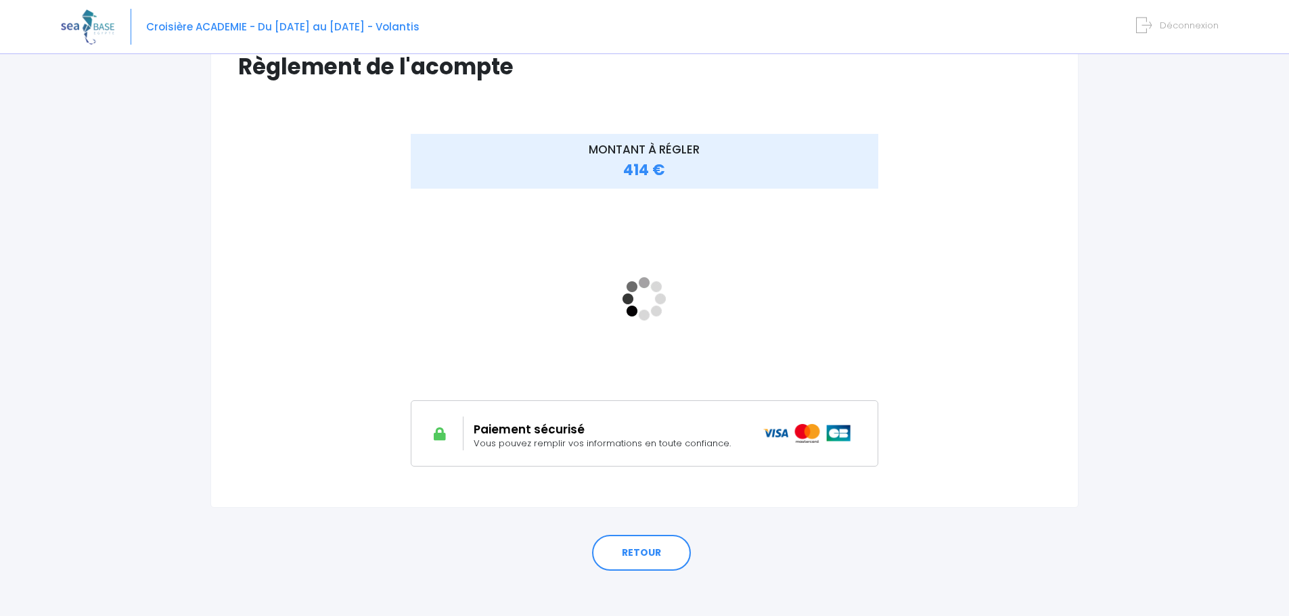
scroll to position [126, 0]
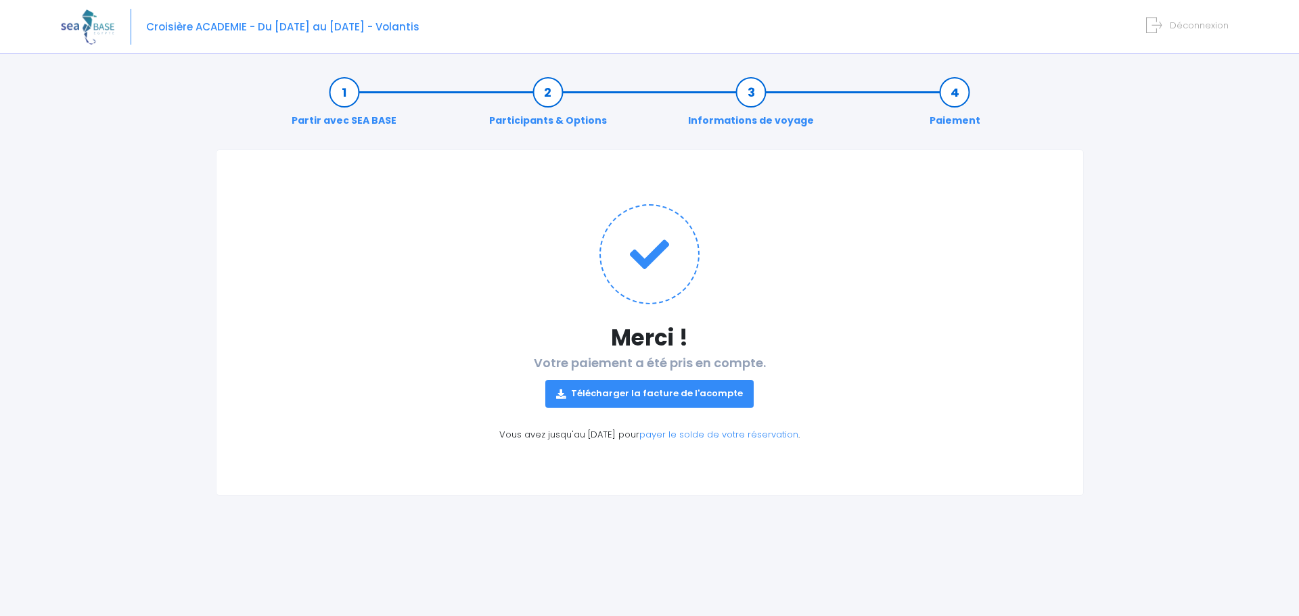
click at [687, 395] on link "Télécharger la facture de l'acompte" at bounding box center [649, 393] width 208 height 27
click at [719, 435] on link "payer le solde de votre réservation" at bounding box center [718, 434] width 159 height 13
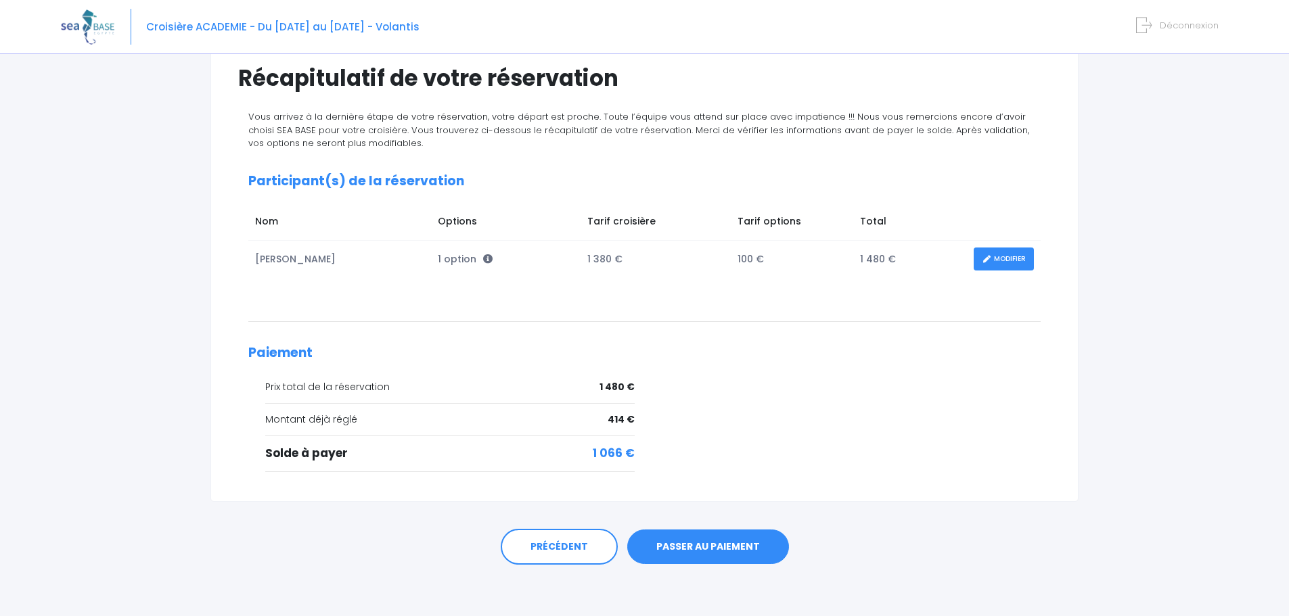
scroll to position [108, 0]
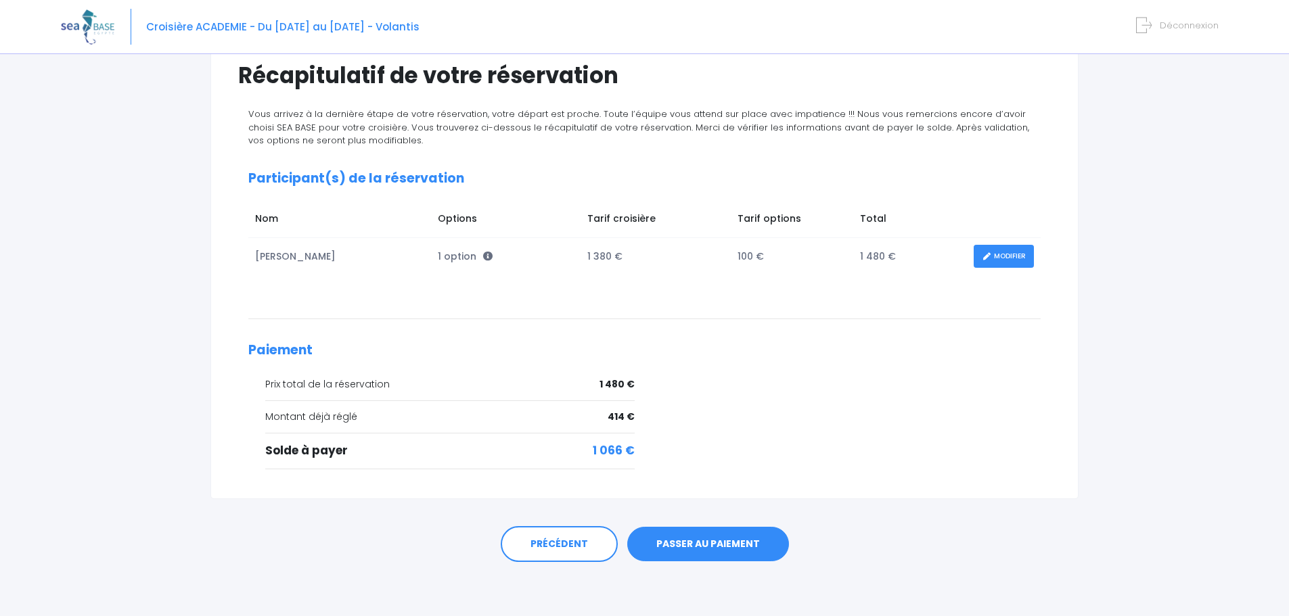
drag, startPoint x: 181, startPoint y: 120, endPoint x: 193, endPoint y: 1, distance: 119.6
click at [180, 112] on div "Partir avec SEA BASE Participants & Options Informations de voyage Paiement Réc…" at bounding box center [644, 286] width 1167 height 662
